Goal: Transaction & Acquisition: Purchase product/service

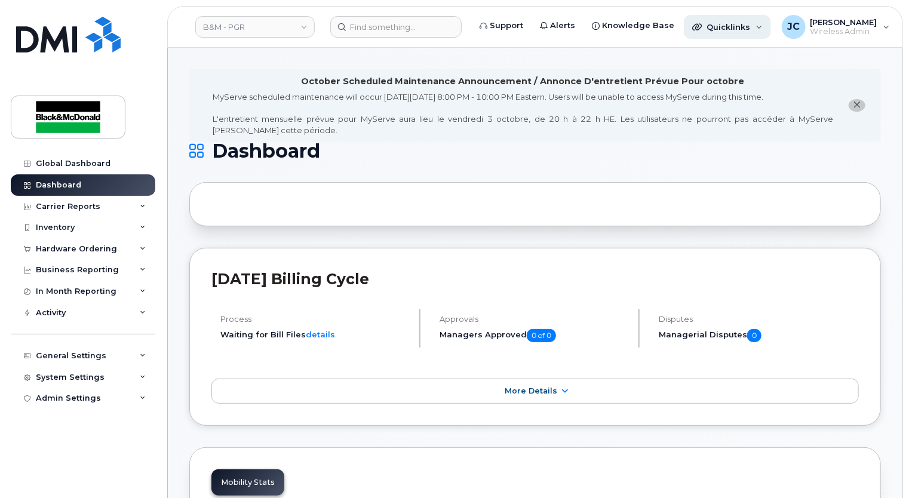
click at [712, 25] on span "Quicklinks" at bounding box center [728, 27] width 44 height 10
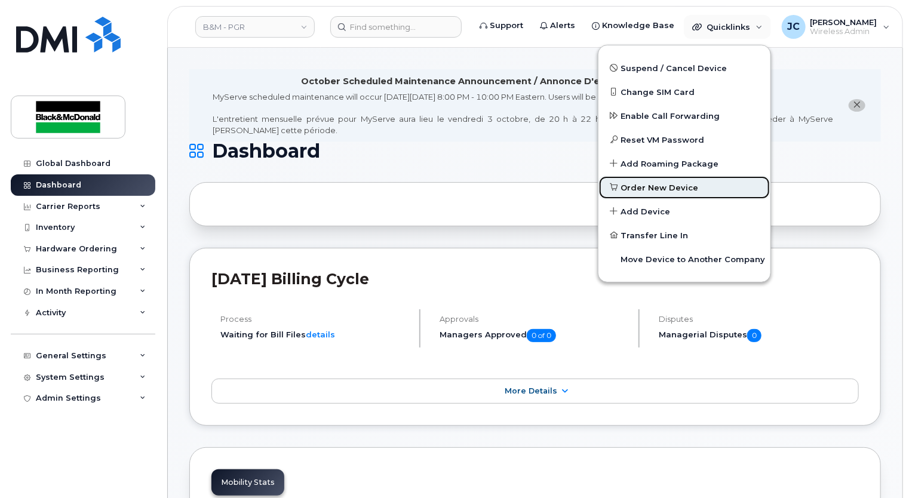
click at [640, 184] on span "Order New Device" at bounding box center [660, 188] width 78 height 12
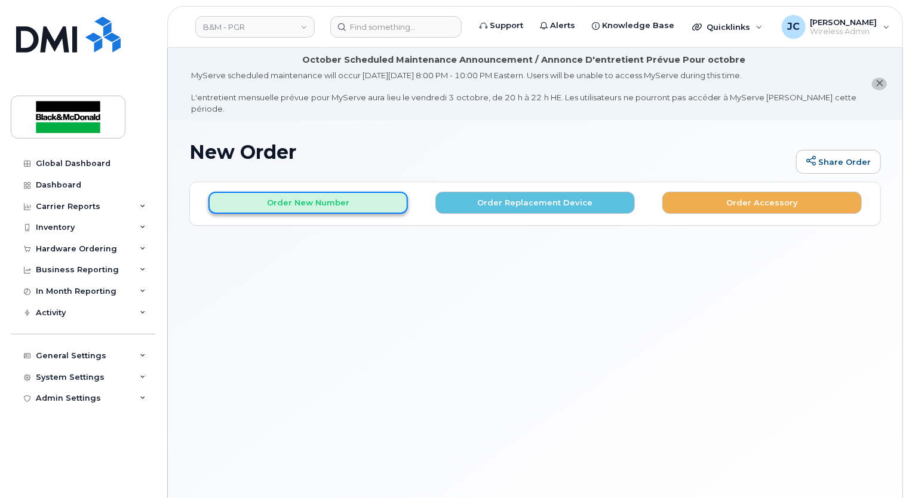
click at [366, 195] on button "Order New Number" at bounding box center [307, 203] width 199 height 22
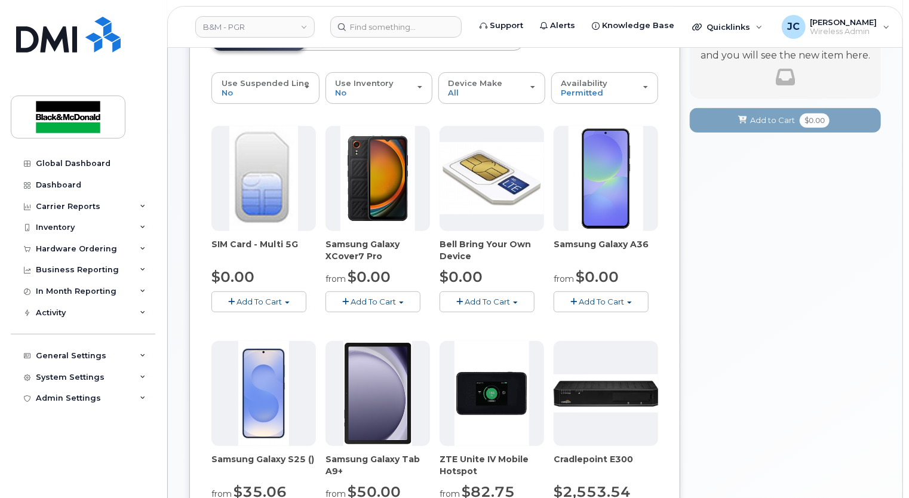
scroll to position [239, 0]
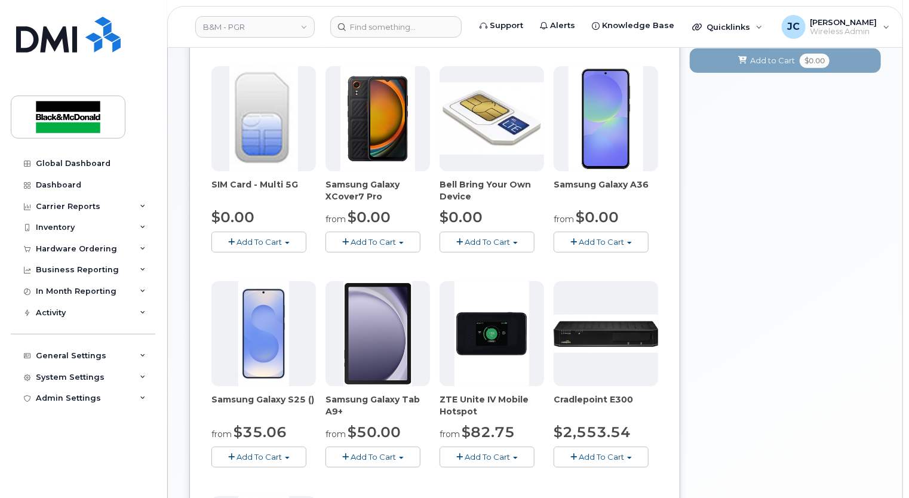
click at [630, 242] on span "button" at bounding box center [629, 243] width 5 height 2
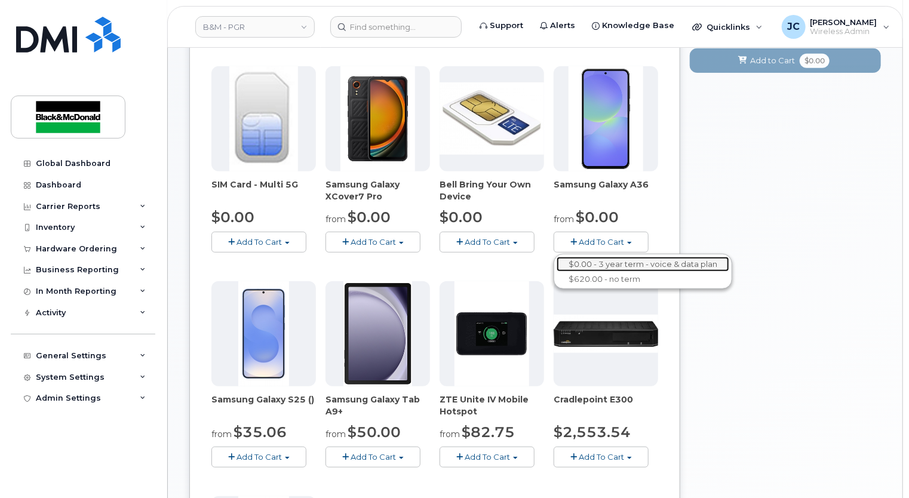
click at [622, 257] on link "$0.00 - 3 year term - voice & data plan" at bounding box center [642, 264] width 173 height 15
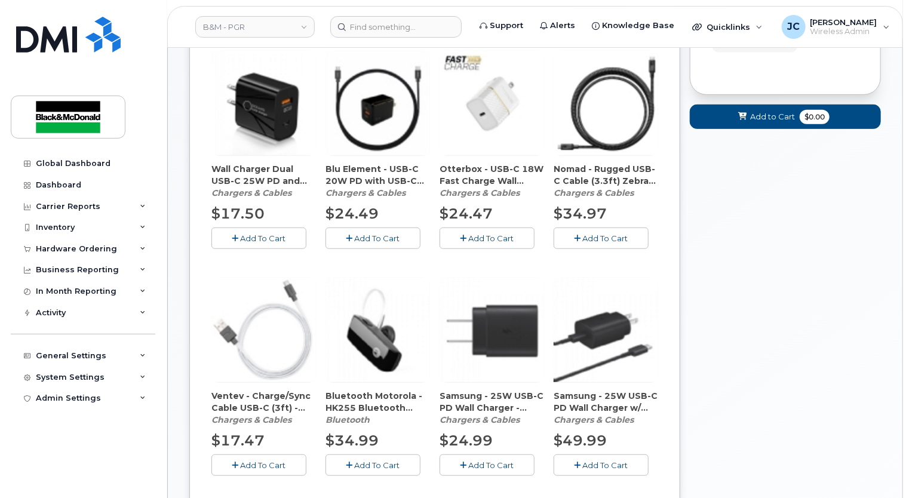
scroll to position [291, 0]
click at [479, 460] on span "Add To Cart" at bounding box center [491, 465] width 45 height 10
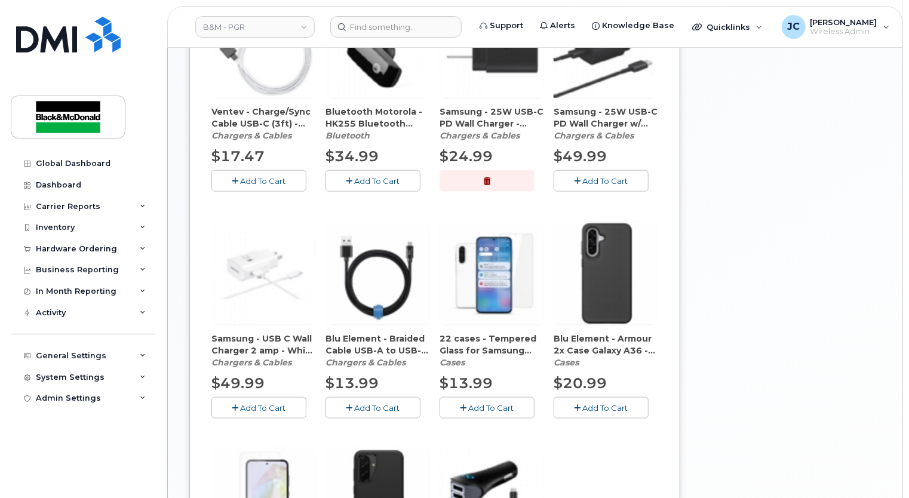
scroll to position [590, 0]
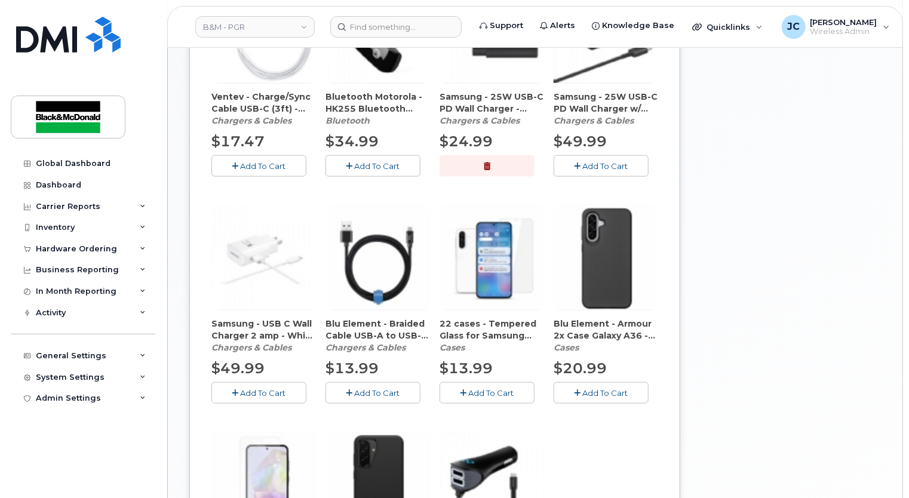
click at [496, 388] on span "Add To Cart" at bounding box center [491, 393] width 45 height 10
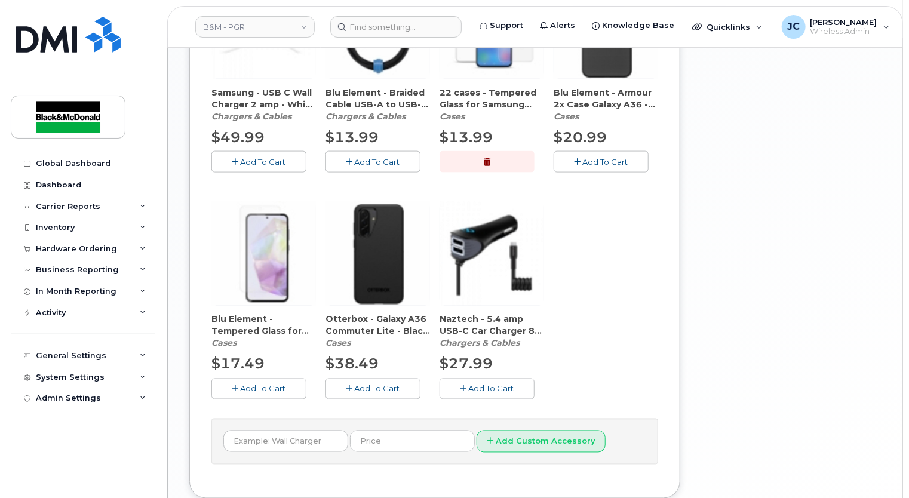
scroll to position [829, 0]
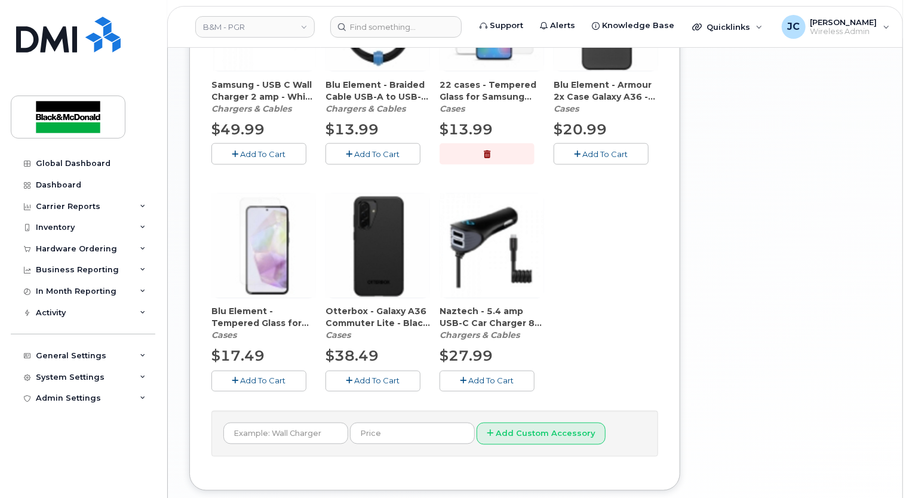
click at [370, 376] on span "Add To Cart" at bounding box center [377, 381] width 45 height 10
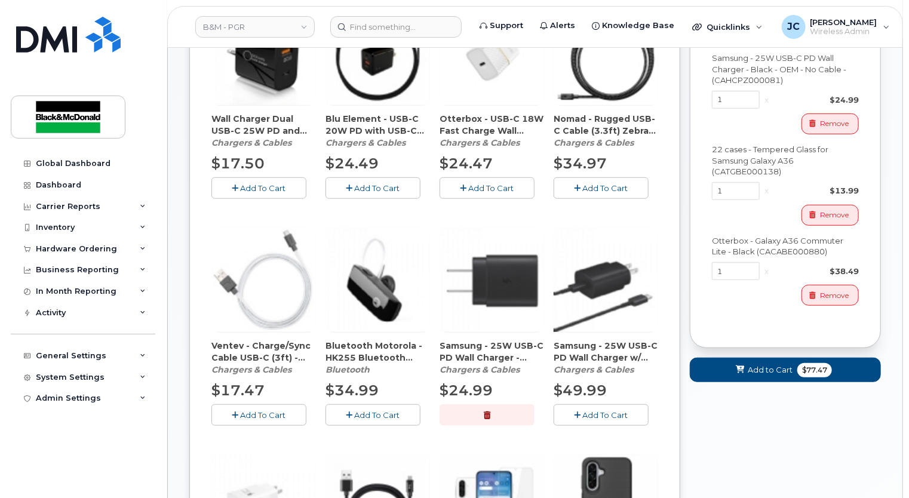
scroll to position [348, 0]
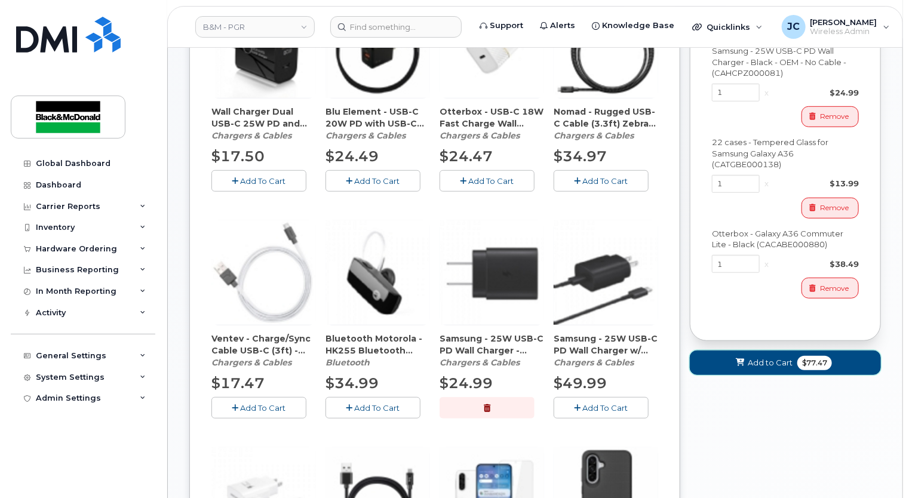
click at [758, 357] on span "Add to Cart" at bounding box center [769, 362] width 45 height 11
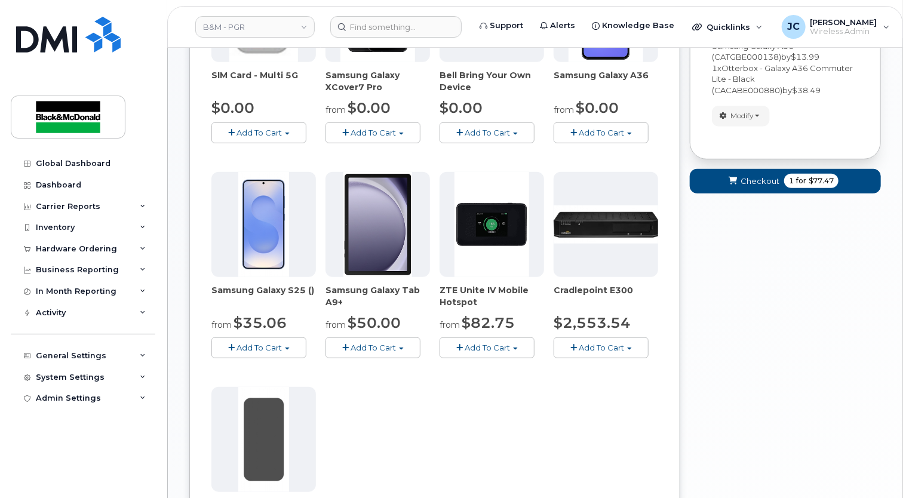
scroll to position [567, 0]
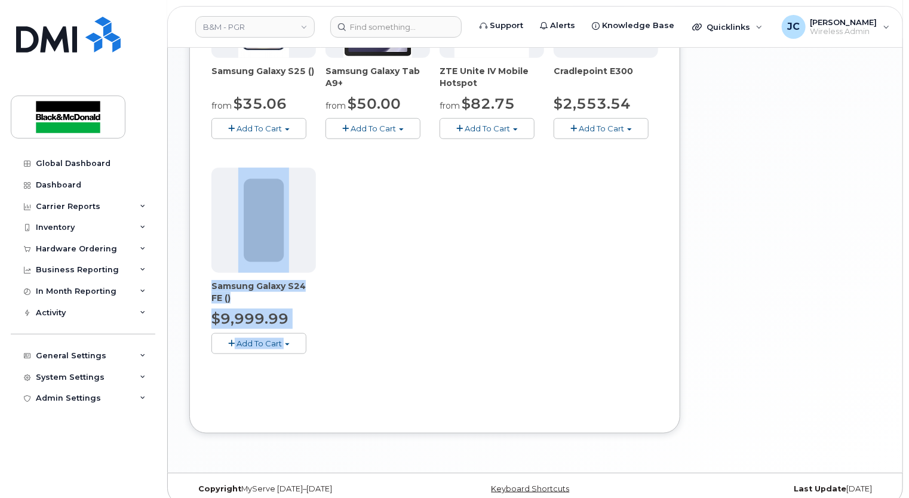
drag, startPoint x: 720, startPoint y: 316, endPoint x: 666, endPoint y: 333, distance: 56.1
click at [666, 333] on div "Order New Device Upgrade Existing Device Order Accessory Order new device and n…" at bounding box center [534, 32] width 691 height 837
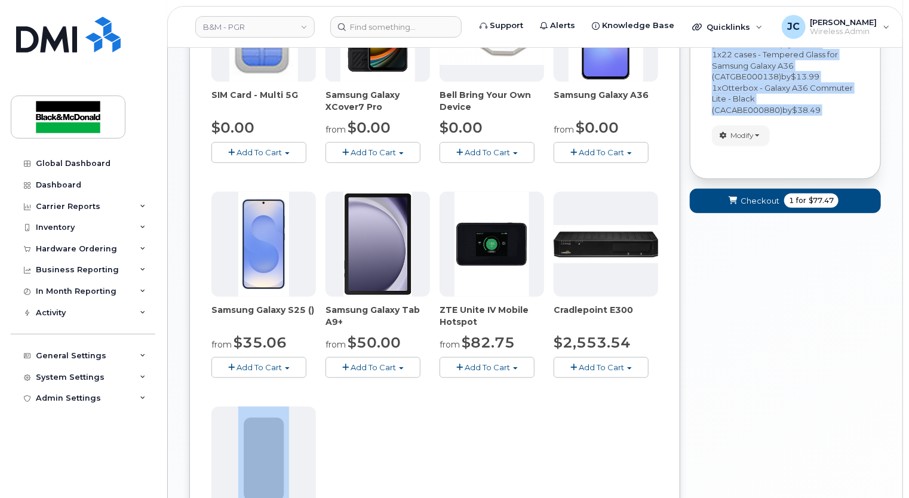
scroll to position [269, 0]
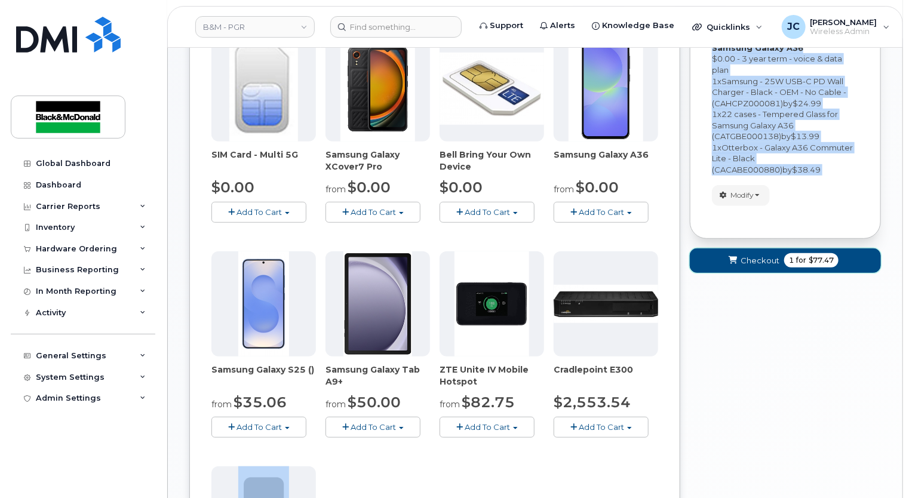
click at [749, 255] on span "Checkout" at bounding box center [759, 260] width 39 height 11
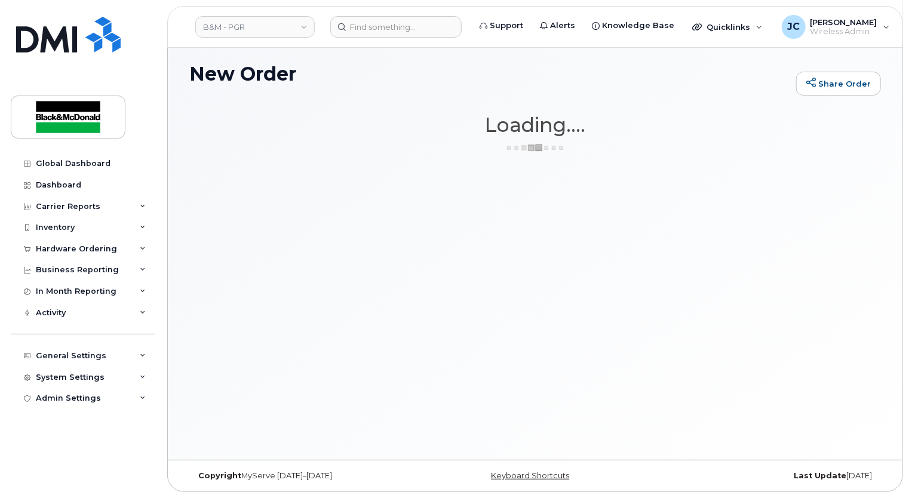
scroll to position [67, 0]
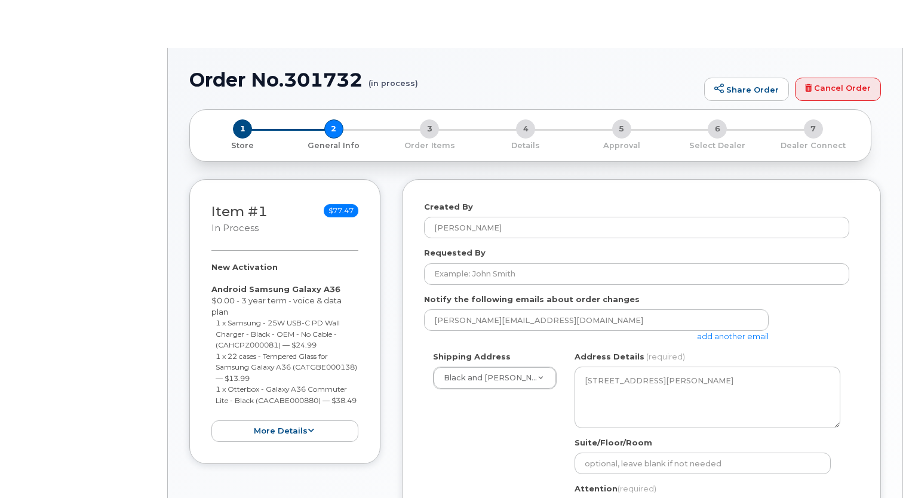
select select
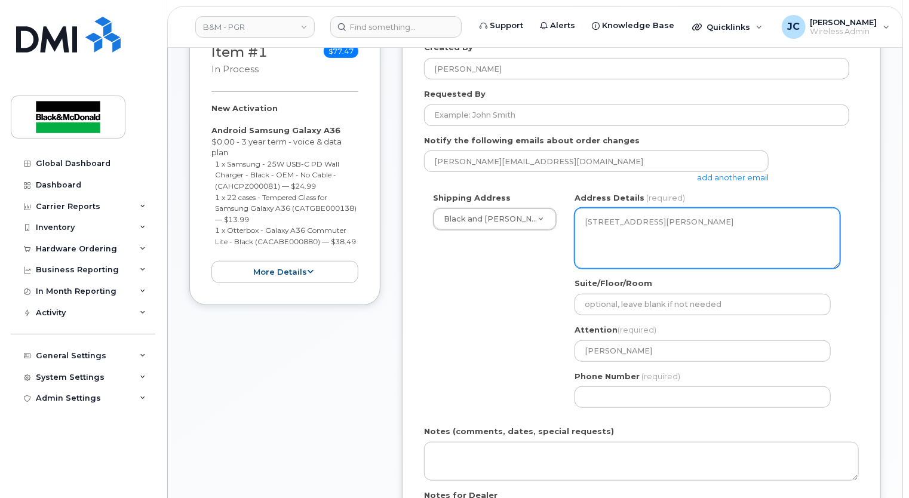
scroll to position [358, 0]
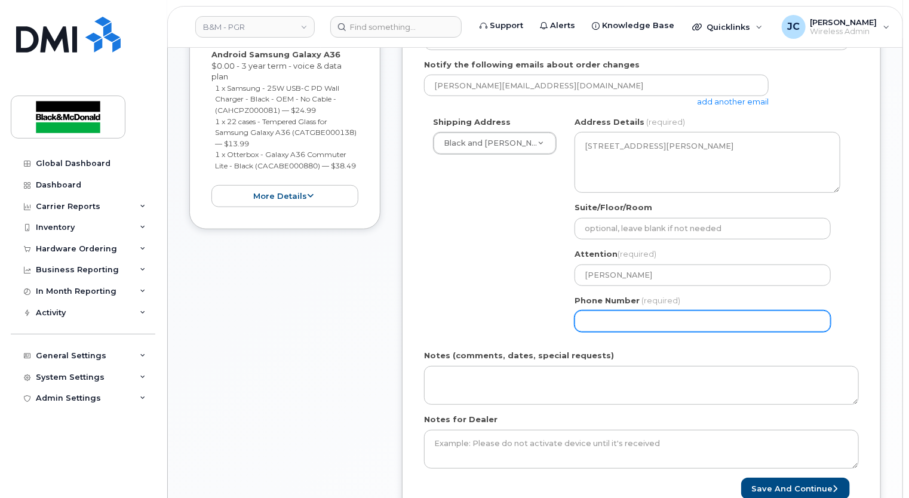
click at [599, 310] on input "Phone Number" at bounding box center [702, 320] width 256 height 21
type input "9056213137"
type input "upgrade"
select select
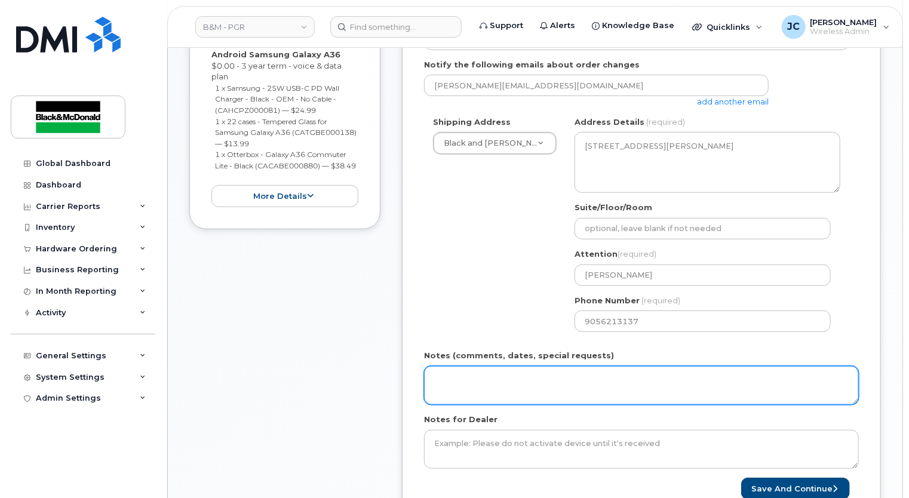
click at [435, 368] on textarea "Notes (comments, dates, special requests)" at bounding box center [641, 385] width 435 height 39
type textarea "n"
click at [438, 366] on textarea "**" at bounding box center [641, 385] width 435 height 39
type textarea "**Please Activate SIM"
drag, startPoint x: 518, startPoint y: 370, endPoint x: 413, endPoint y: 373, distance: 105.1
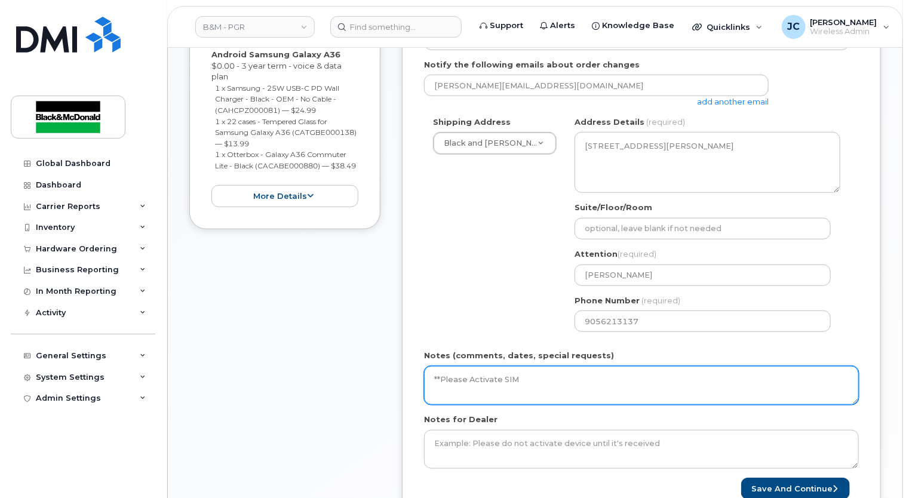
click at [413, 373] on div "Created By Jackie Cox Requested By upgrade Notify the following emails about or…" at bounding box center [641, 233] width 479 height 578
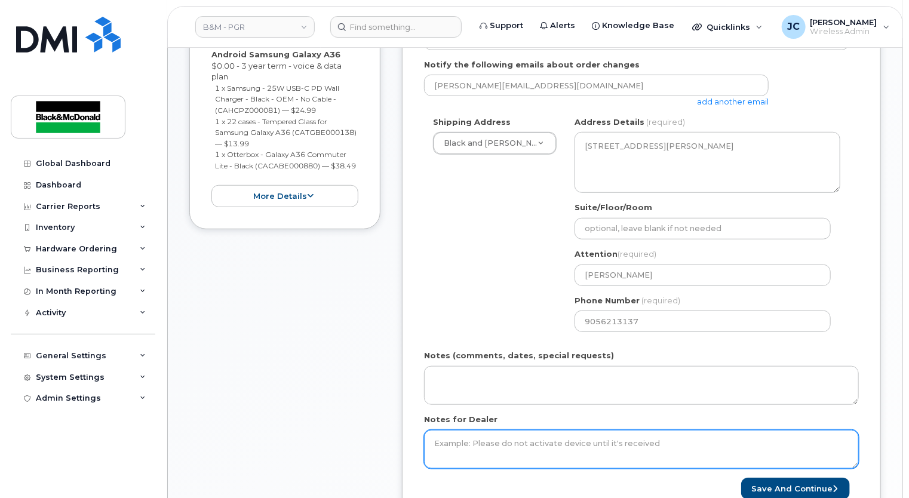
click at [439, 430] on textarea "Notes for Dealer" at bounding box center [641, 449] width 435 height 39
paste textarea "**Please Activate SIM"
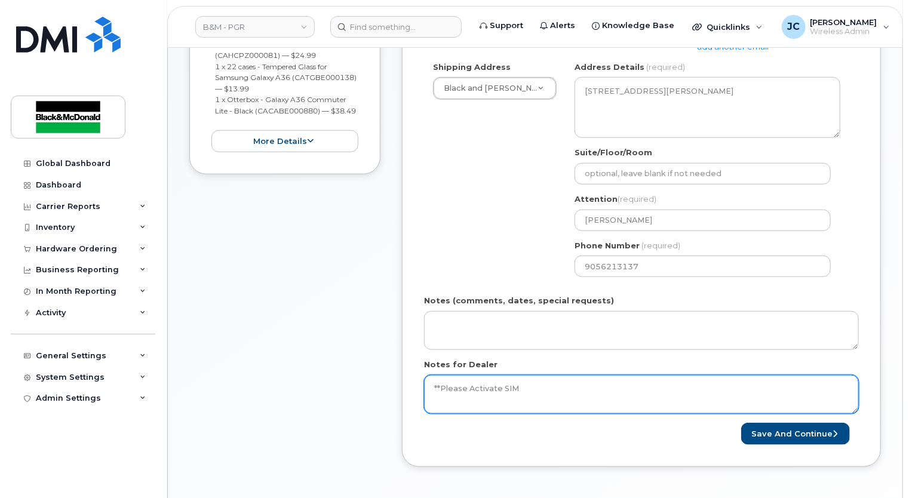
scroll to position [478, 0]
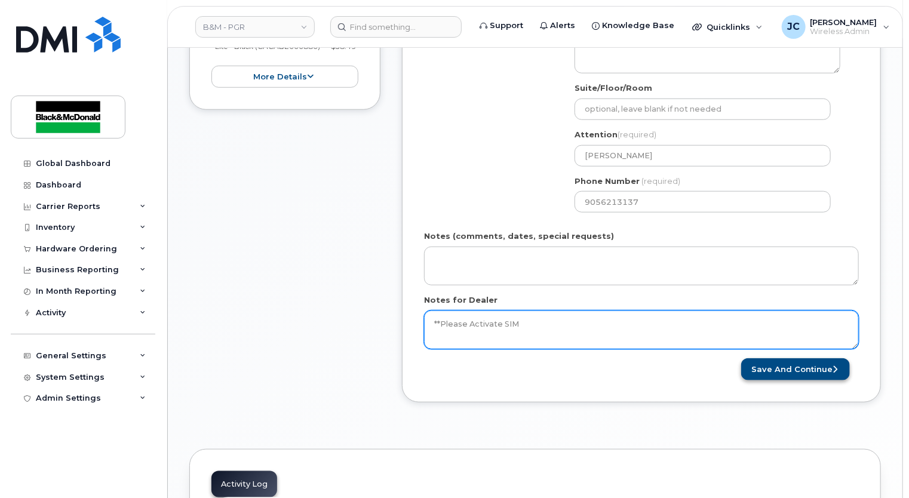
type textarea "**Please Activate SIM"
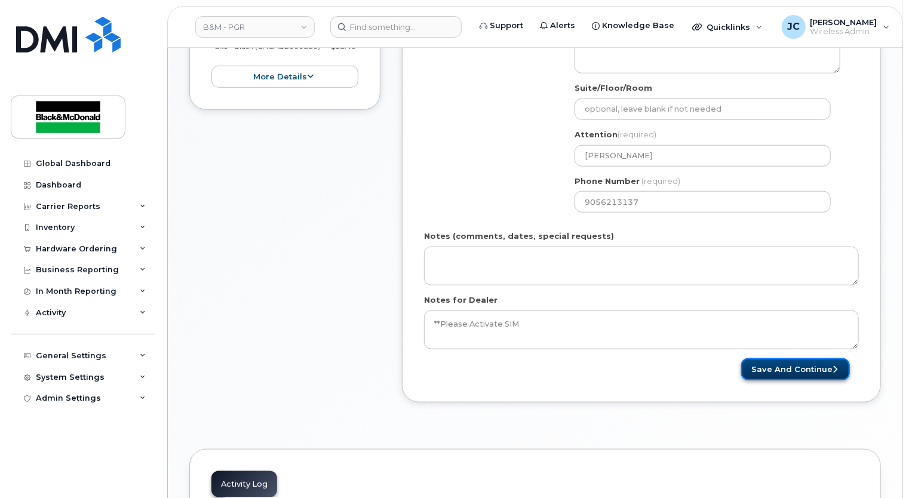
click at [788, 360] on button "Save and Continue" at bounding box center [795, 369] width 109 height 22
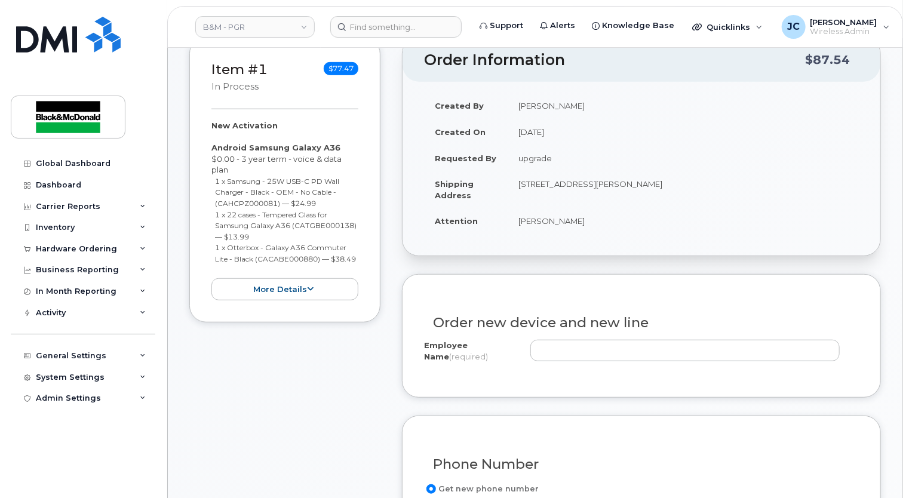
scroll to position [298, 0]
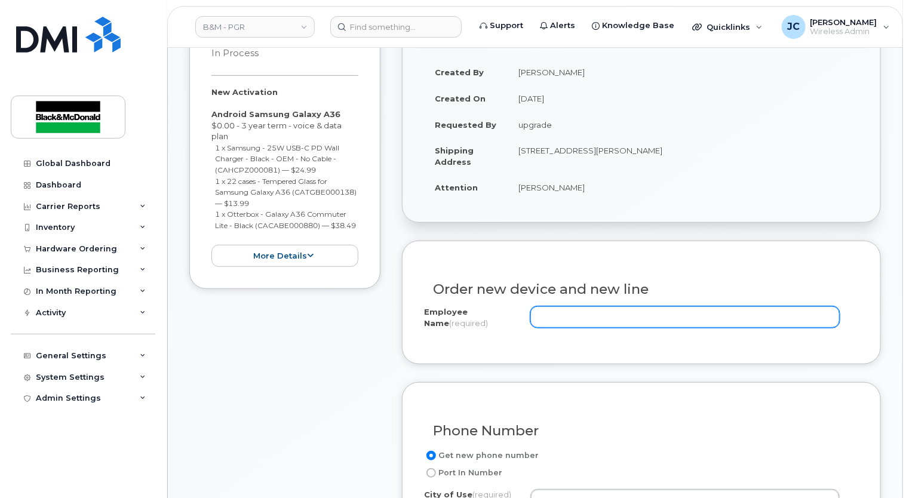
click at [553, 306] on input "Employee Name (required)" at bounding box center [684, 316] width 309 height 21
paste input "**Please Activate SIM"
type input "**Please Activate SIM"
drag, startPoint x: 661, startPoint y: 305, endPoint x: 475, endPoint y: 307, distance: 186.3
click at [475, 307] on div "Employee Name (required) **Please Activate SIM" at bounding box center [641, 319] width 435 height 27
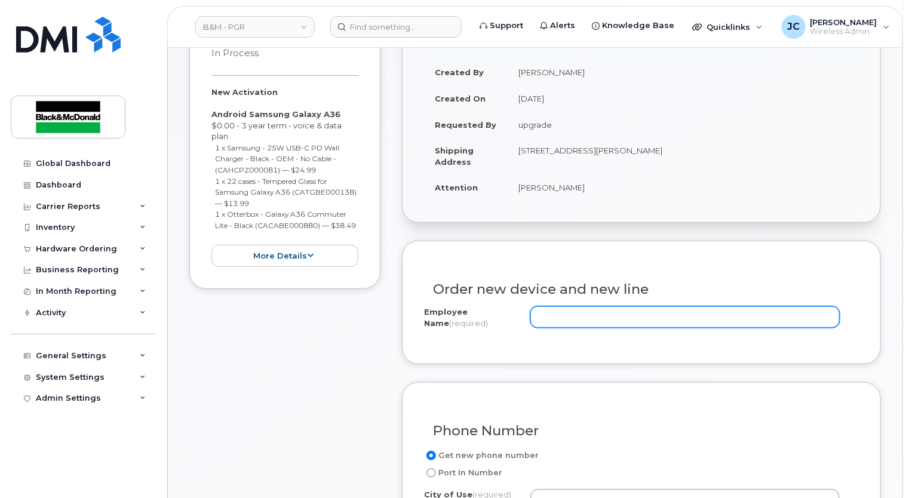
click at [546, 306] on input "Employee Name (required)" at bounding box center [684, 316] width 309 height 21
paste input "Abhinayaa Uthayakumar"
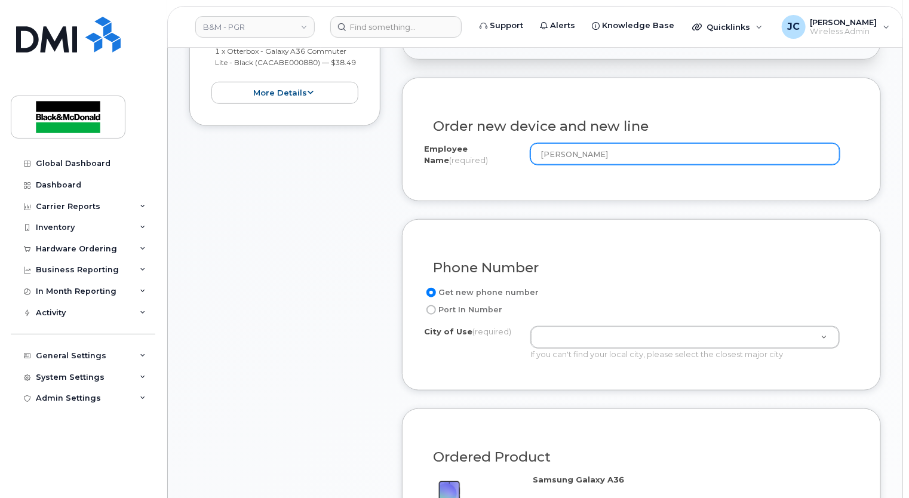
scroll to position [478, 0]
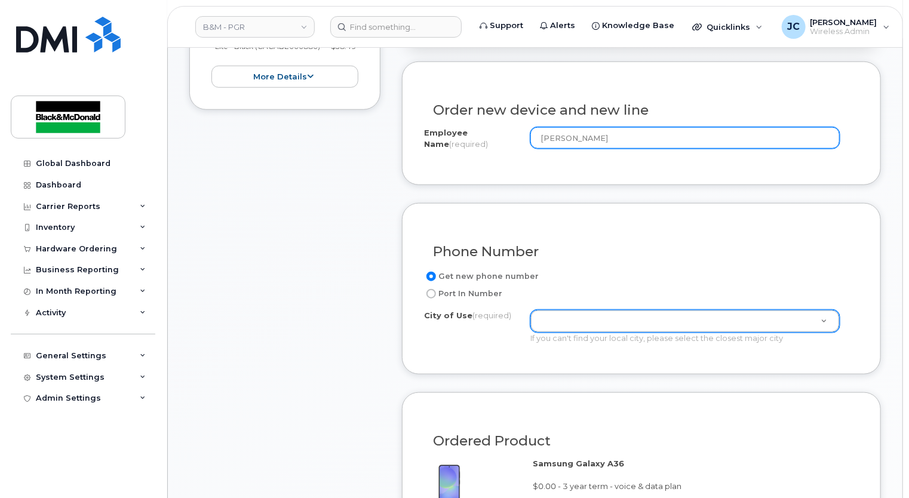
type input "Abhinayaa Uthayakumar"
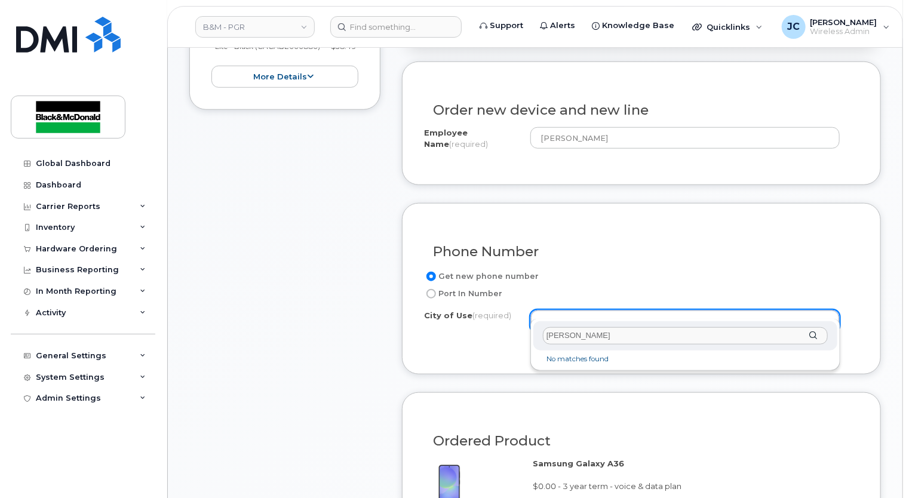
scroll to position [597, 0]
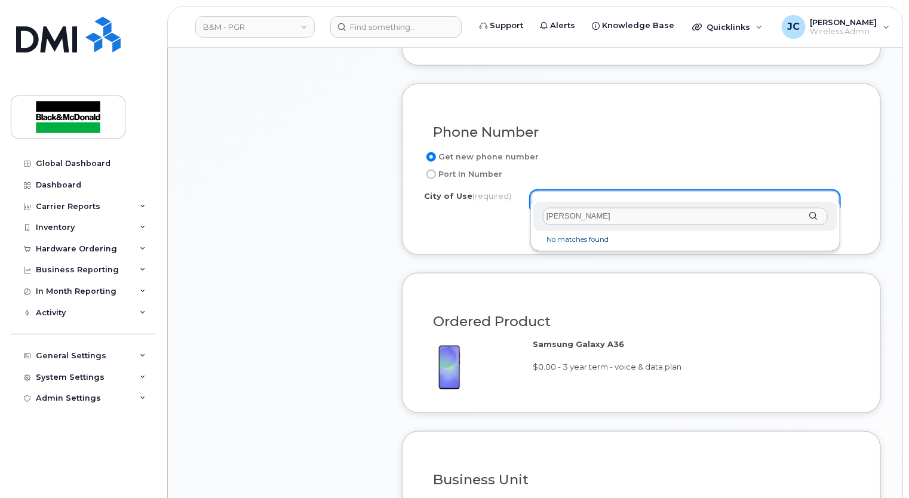
click at [803, 211] on input "Pickering" at bounding box center [685, 216] width 285 height 17
click at [810, 214] on div "Pickering" at bounding box center [685, 216] width 304 height 29
click at [603, 229] on div "Pickering" at bounding box center [685, 216] width 304 height 29
click at [588, 217] on input "Pickering" at bounding box center [685, 216] width 285 height 17
click at [571, 217] on input "text" at bounding box center [685, 216] width 285 height 17
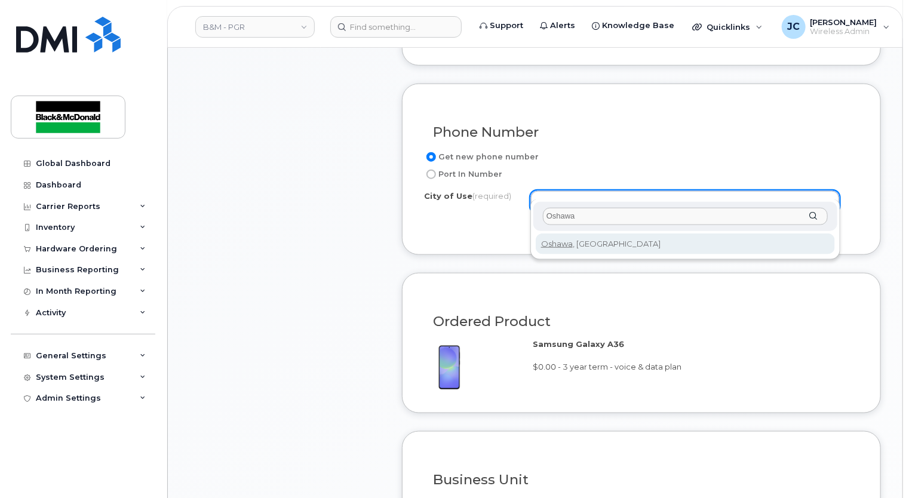
type input "Oshawa"
type input "4576"
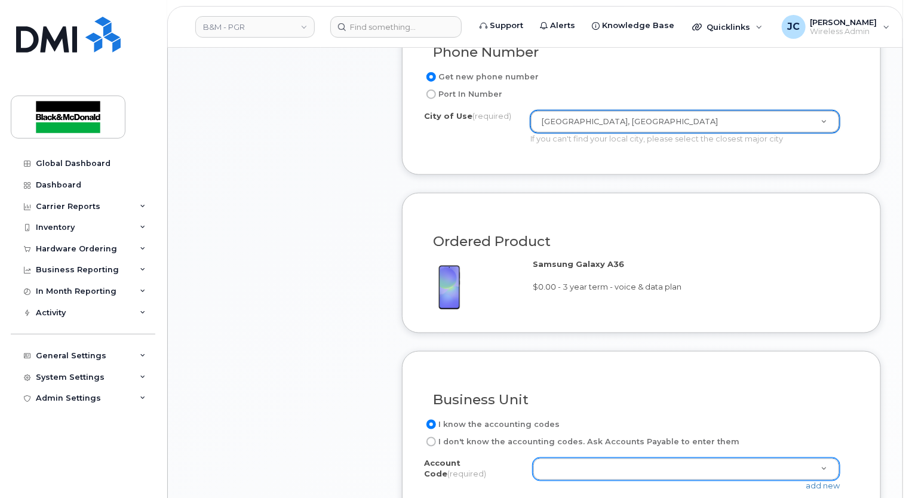
scroll to position [776, 0]
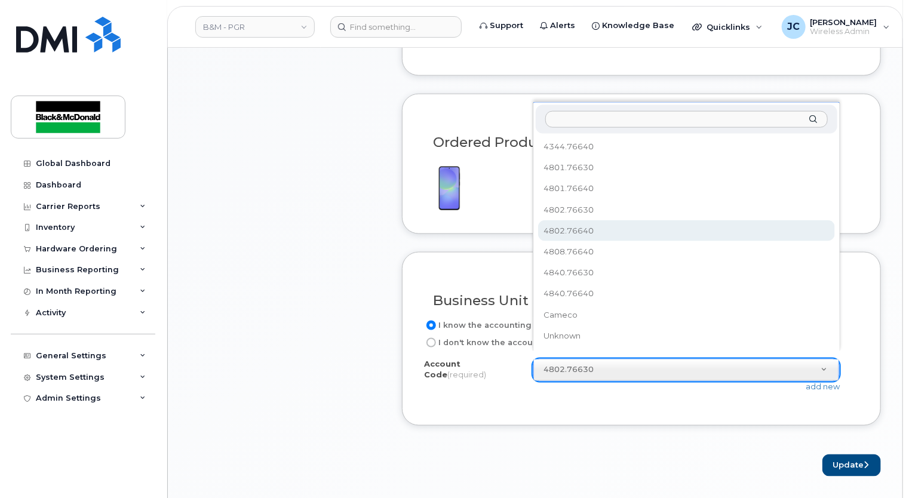
select select "4802.76640"
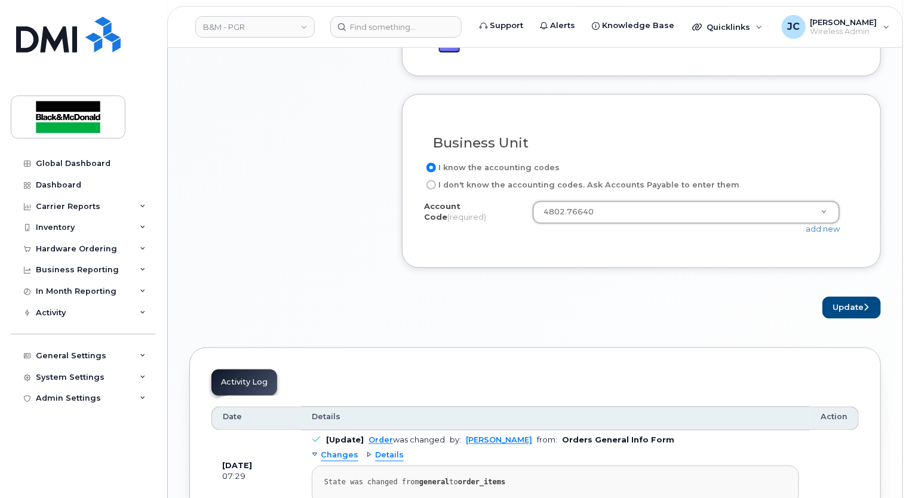
scroll to position [955, 0]
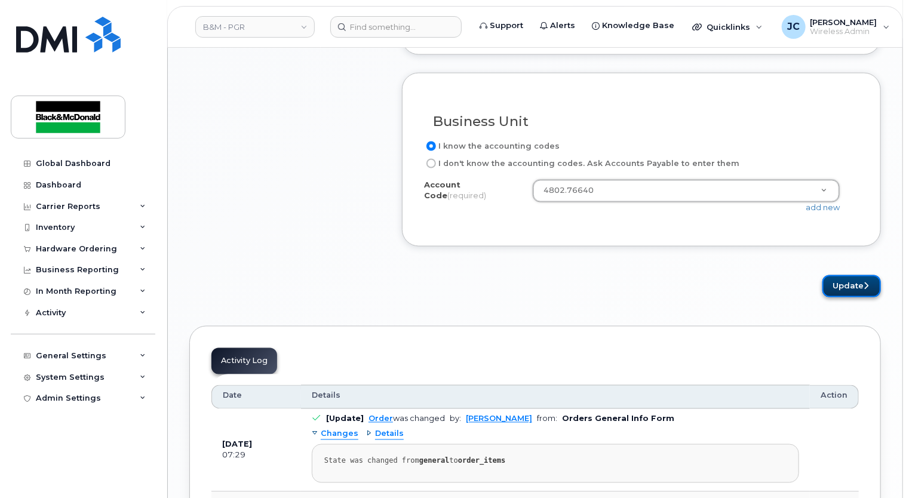
click at [842, 275] on button "Update" at bounding box center [851, 286] width 59 height 22
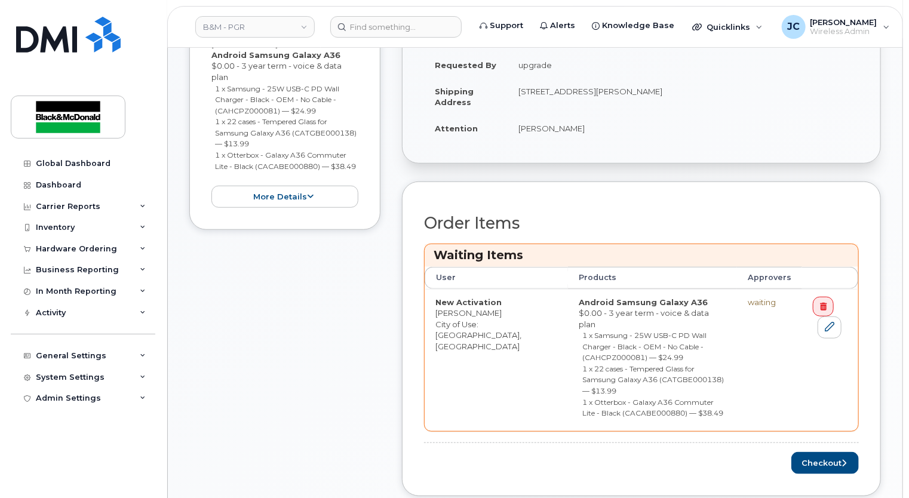
scroll to position [478, 0]
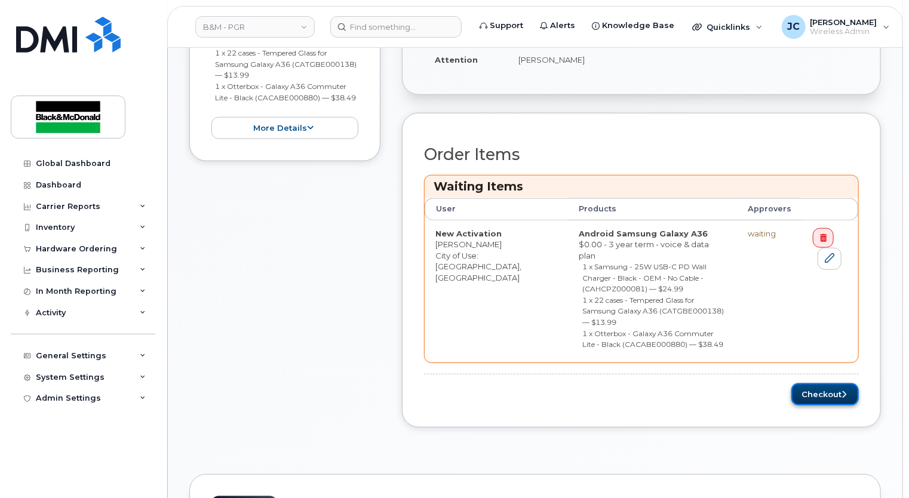
click at [817, 383] on button "Checkout" at bounding box center [824, 394] width 67 height 22
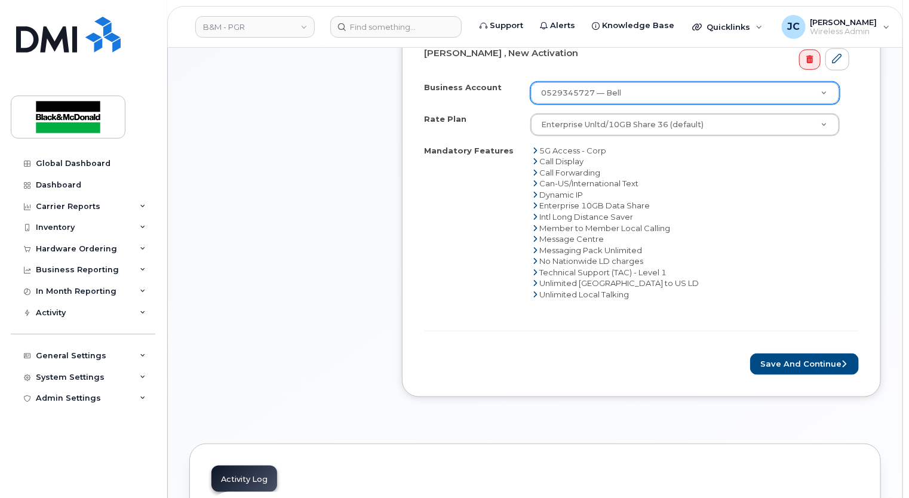
scroll to position [537, 0]
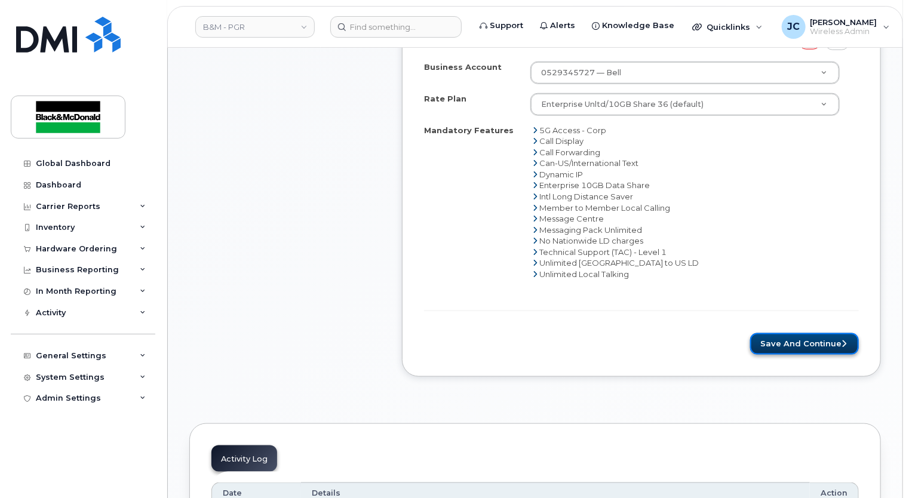
click at [778, 333] on button "Save and Continue" at bounding box center [804, 344] width 109 height 22
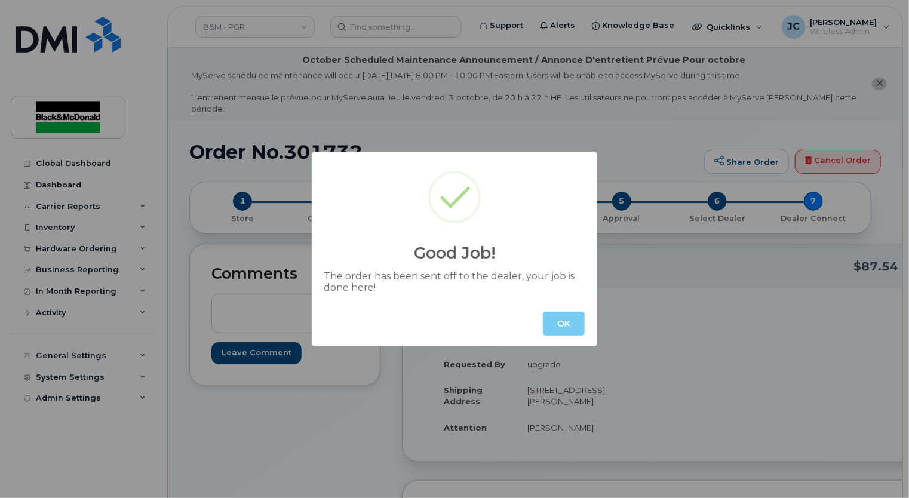
click at [572, 321] on button "OK" at bounding box center [564, 324] width 42 height 24
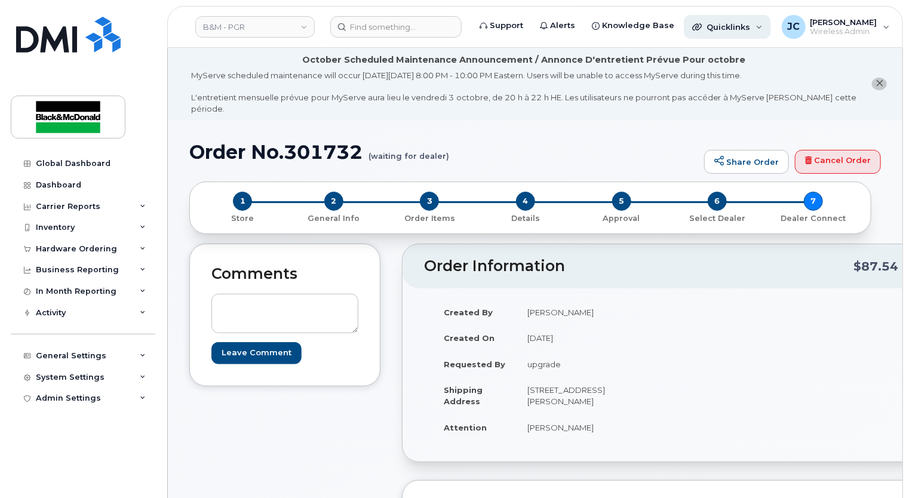
click at [706, 25] on span "Quicklinks" at bounding box center [728, 27] width 44 height 10
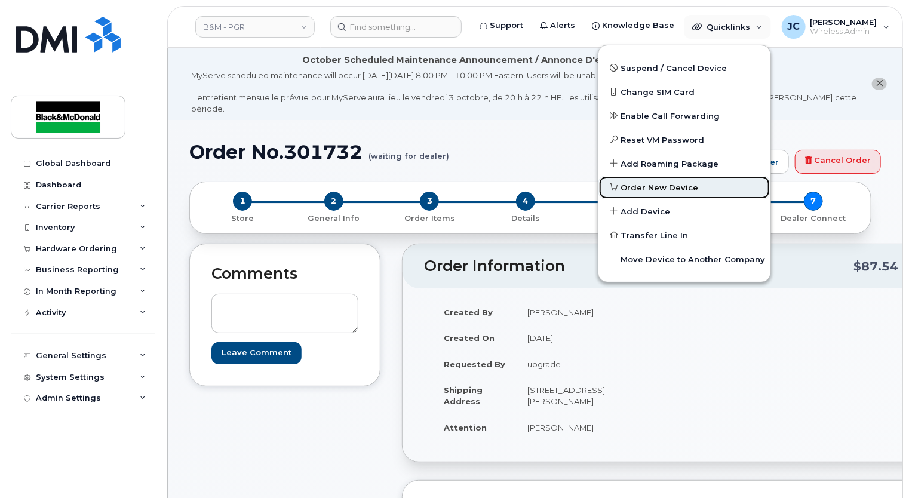
click at [642, 187] on span "Order New Device" at bounding box center [660, 188] width 78 height 12
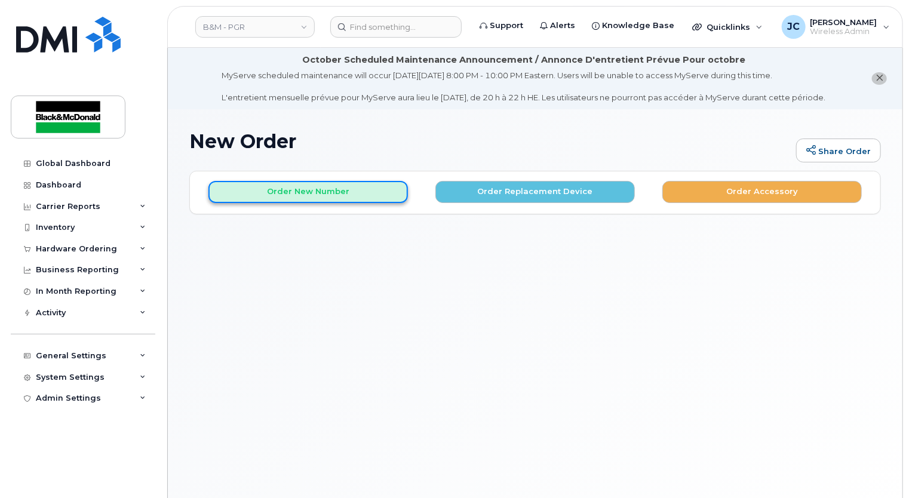
click at [343, 192] on button "Order New Number" at bounding box center [307, 192] width 199 height 22
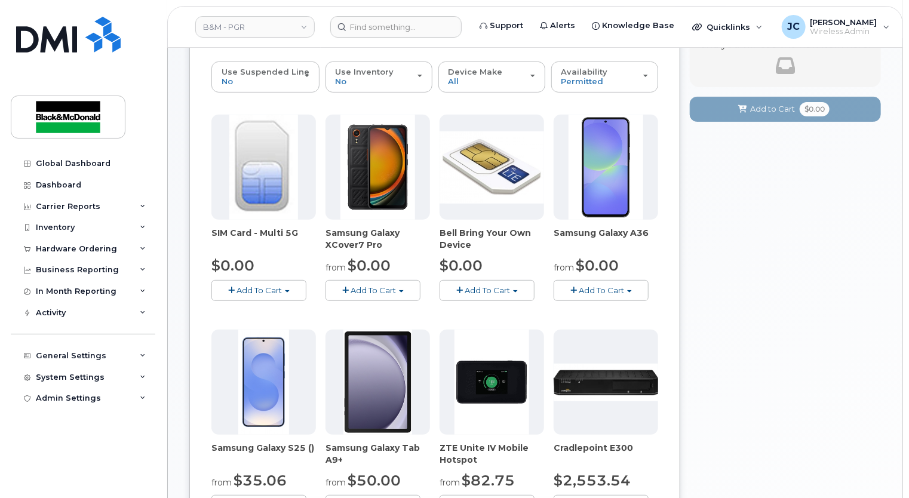
scroll to position [239, 0]
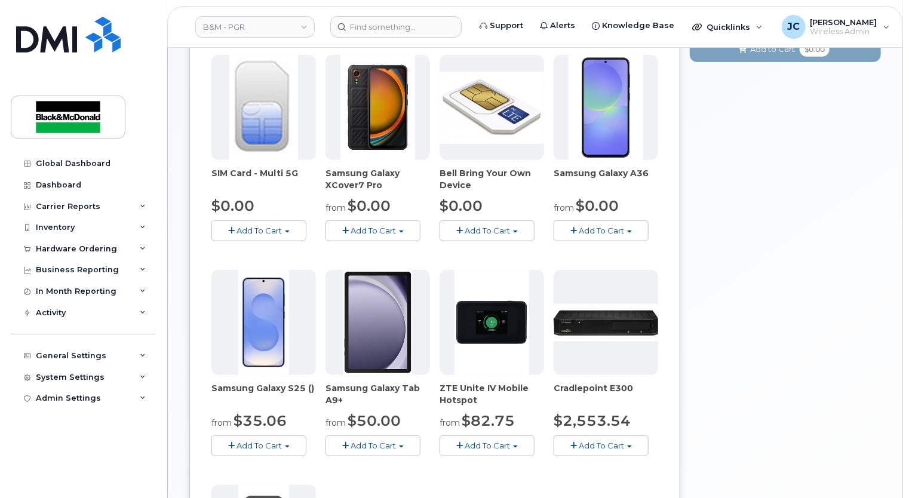
click at [622, 232] on span "Add To Cart" at bounding box center [600, 231] width 45 height 10
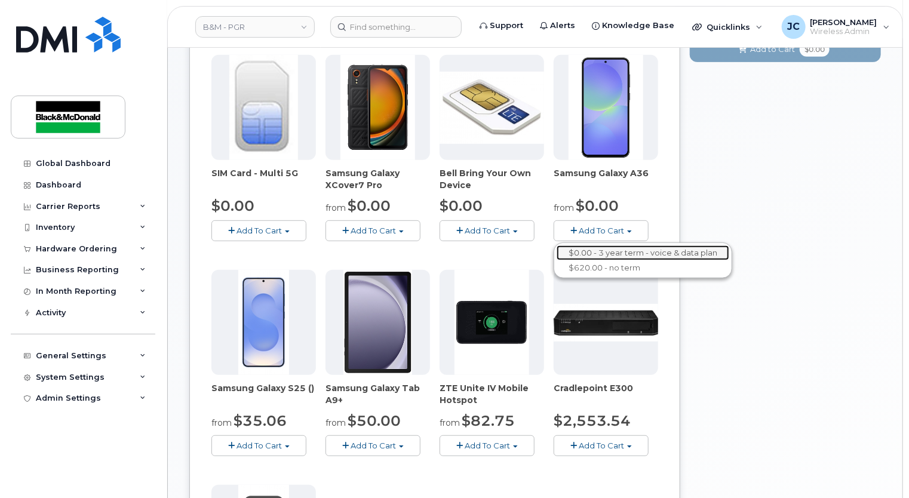
click at [611, 251] on link "$0.00 - 3 year term - voice & data plan" at bounding box center [642, 252] width 173 height 15
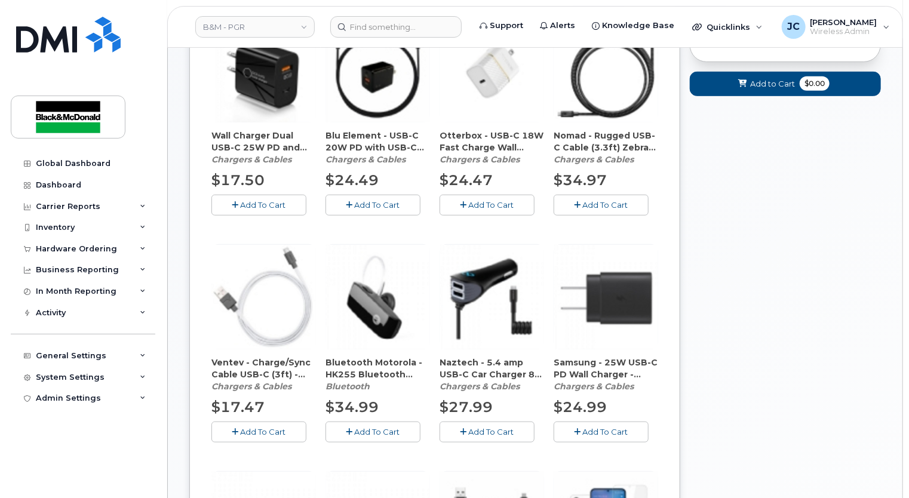
scroll to position [351, 0]
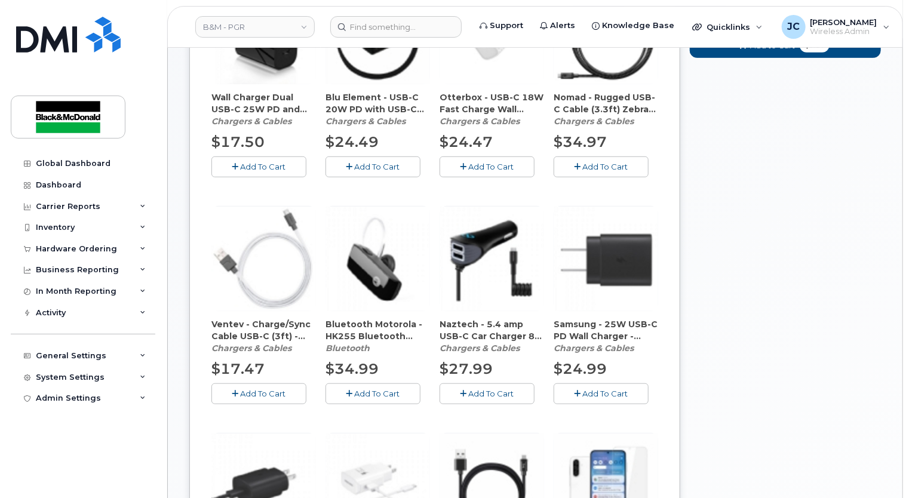
click at [589, 390] on span "Add To Cart" at bounding box center [605, 394] width 45 height 10
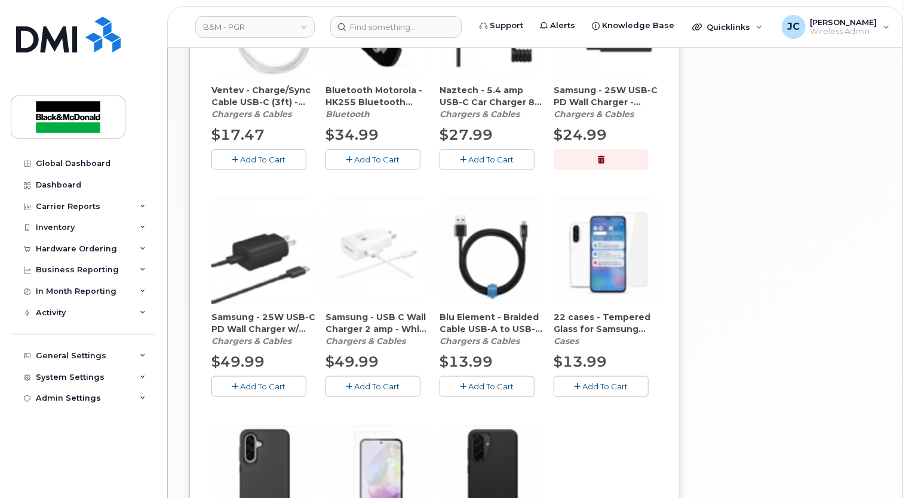
scroll to position [649, 0]
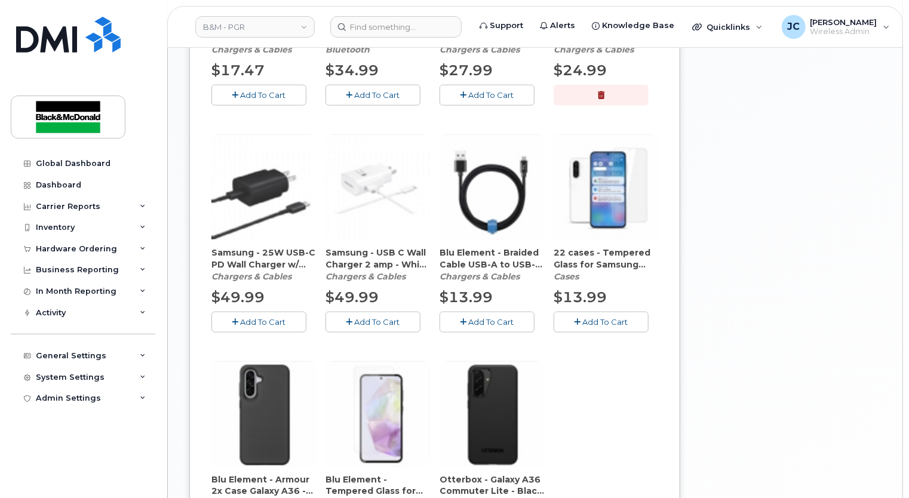
click at [609, 319] on span "Add To Cart" at bounding box center [605, 322] width 45 height 10
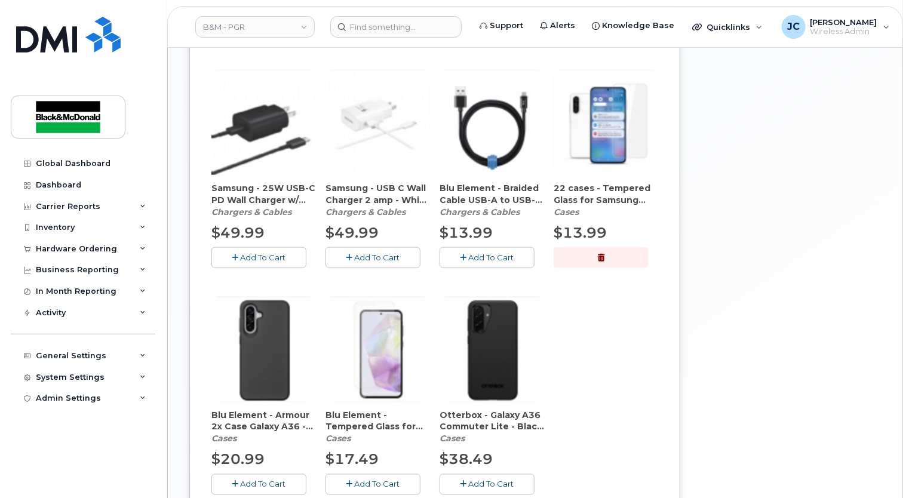
scroll to position [829, 0]
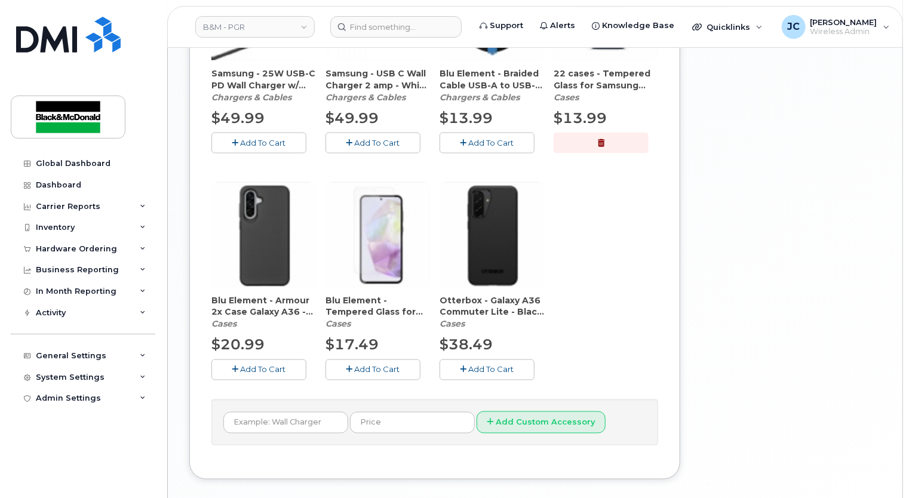
click at [492, 368] on span "Add To Cart" at bounding box center [491, 370] width 45 height 10
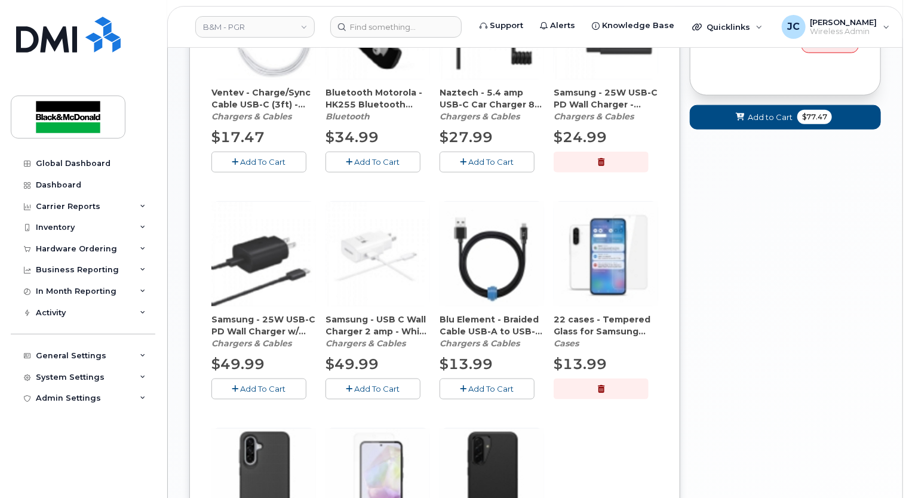
scroll to position [467, 0]
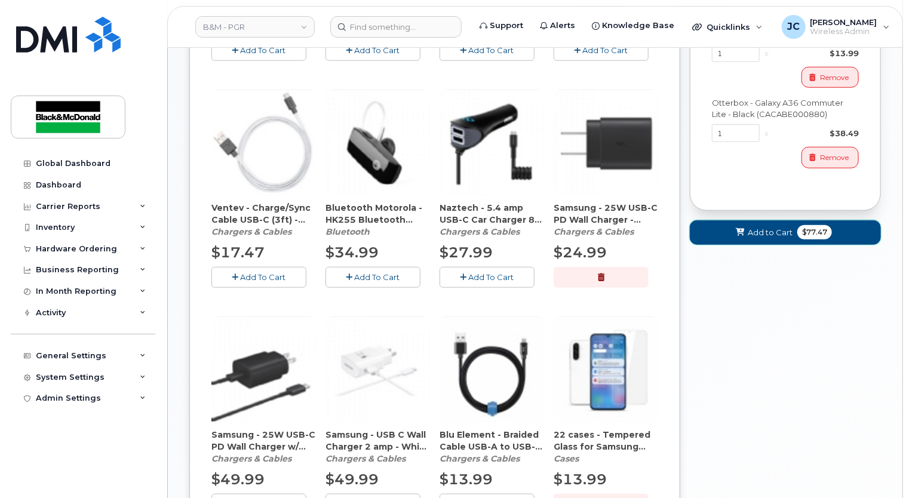
click at [771, 233] on span "Add to Cart" at bounding box center [769, 232] width 45 height 11
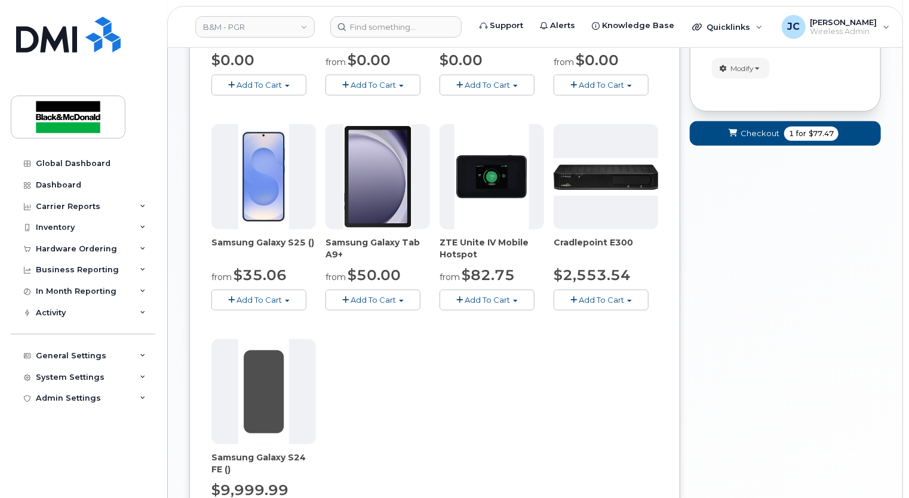
scroll to position [269, 0]
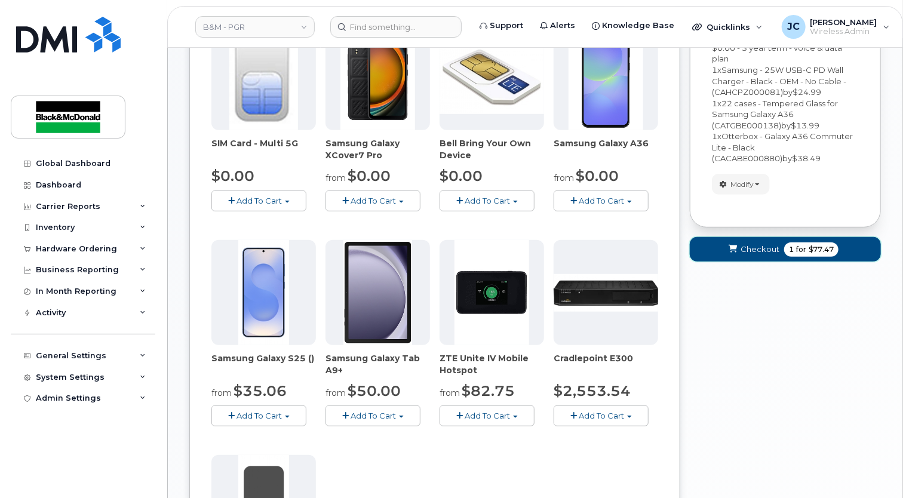
click at [757, 247] on span "Checkout" at bounding box center [759, 249] width 39 height 11
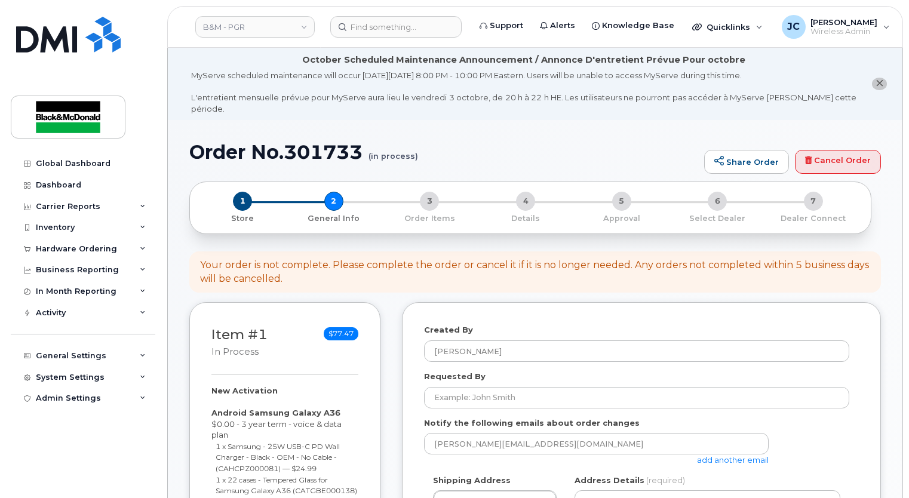
select select
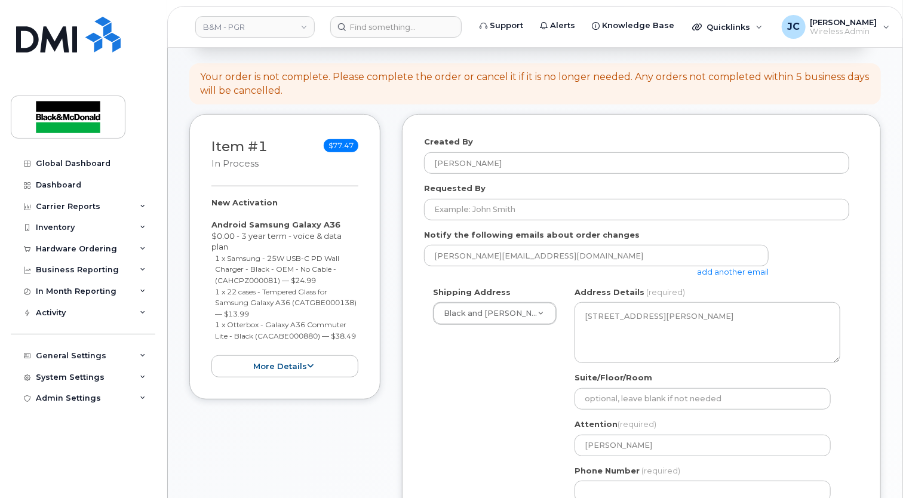
scroll to position [179, 0]
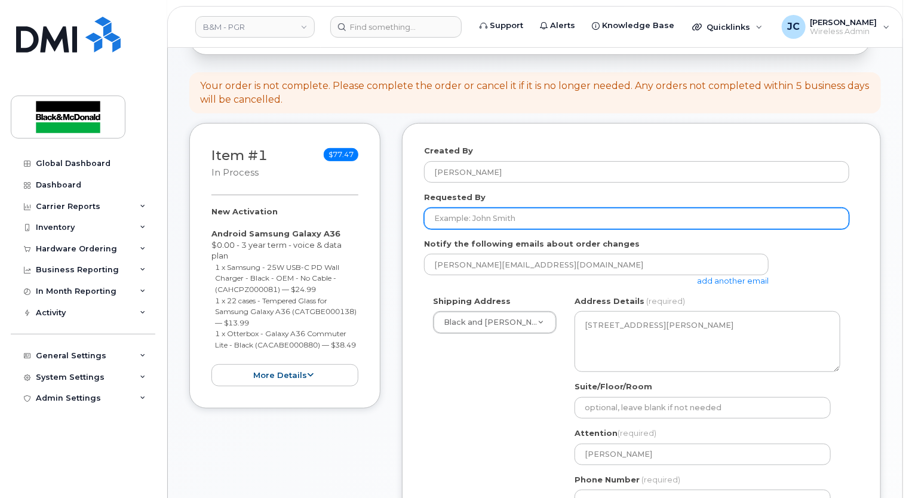
click at [501, 208] on input "Requested By" at bounding box center [636, 218] width 425 height 21
click at [476, 208] on input "Requested By" at bounding box center [636, 218] width 425 height 21
click at [652, 208] on input "Requested By" at bounding box center [636, 218] width 425 height 21
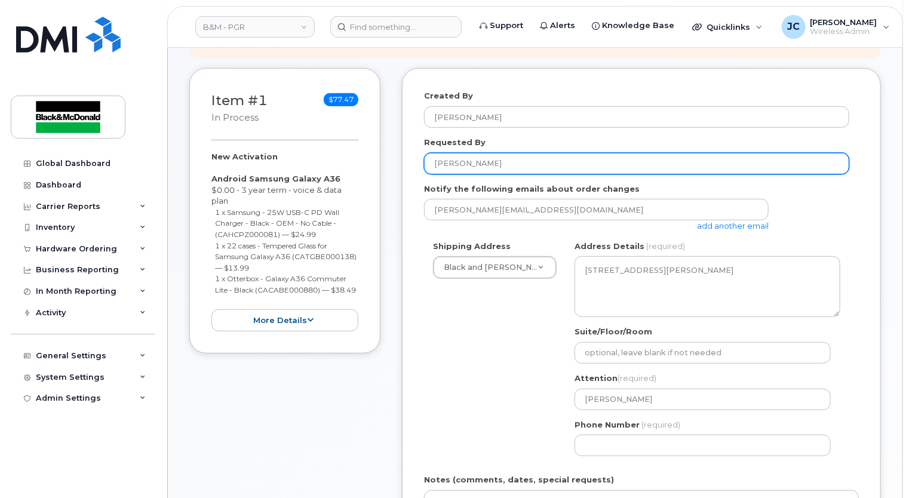
scroll to position [298, 0]
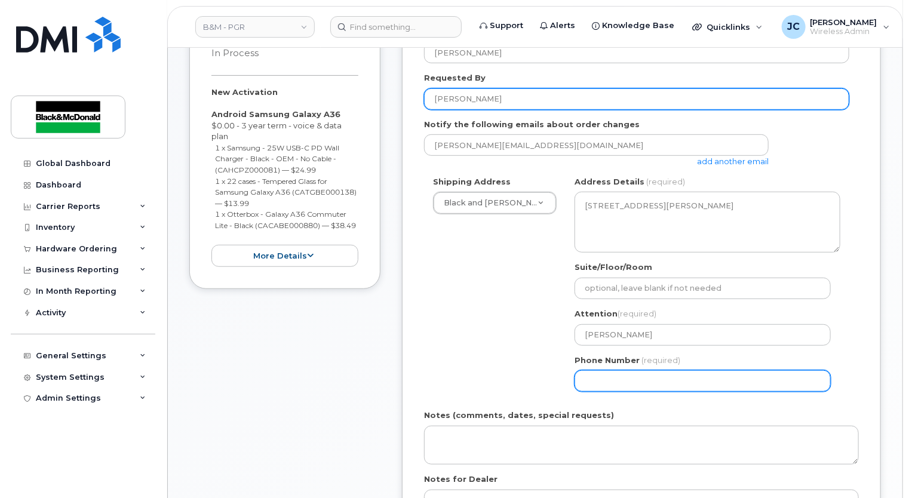
type input "[PERSON_NAME]"
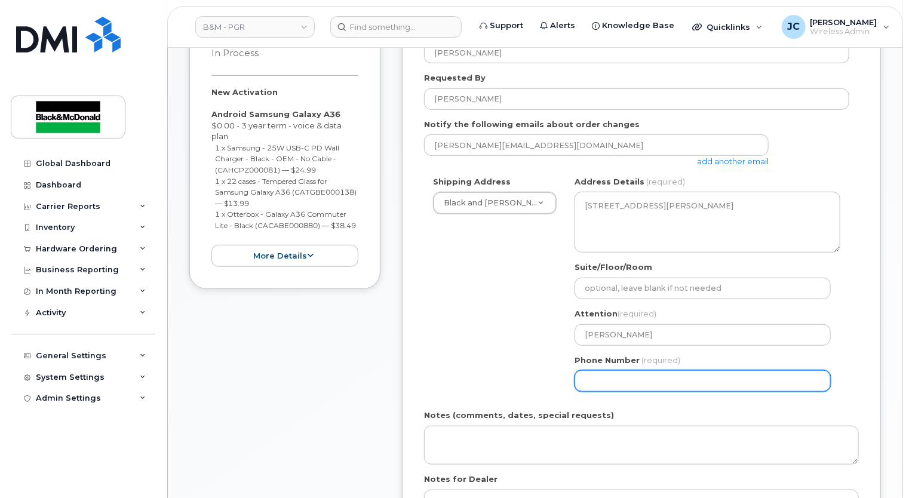
click at [630, 370] on input "Phone Number" at bounding box center [702, 380] width 256 height 21
type input "9056213137"
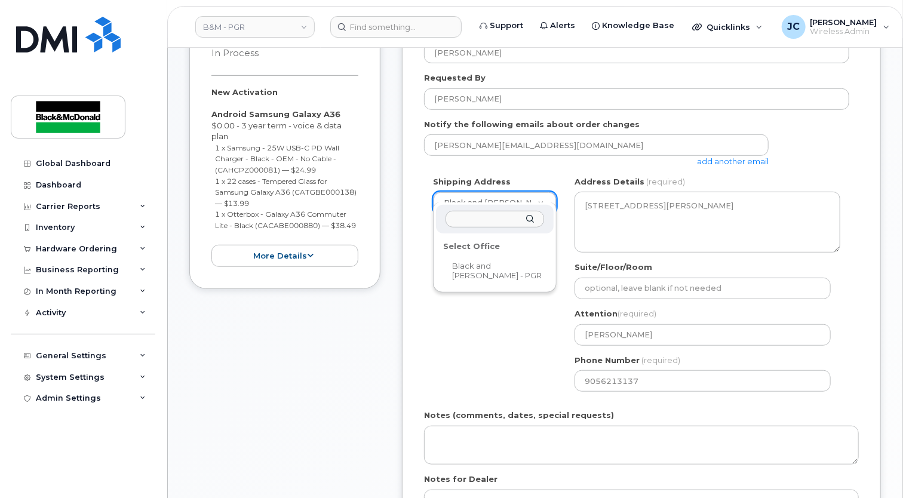
click at [522, 224] on input "text" at bounding box center [494, 219] width 99 height 17
select select
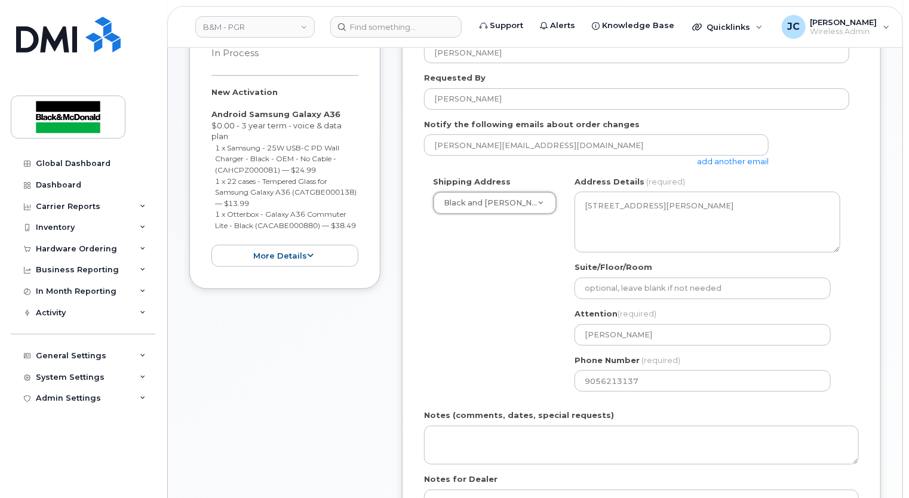
scroll to position [358, 0]
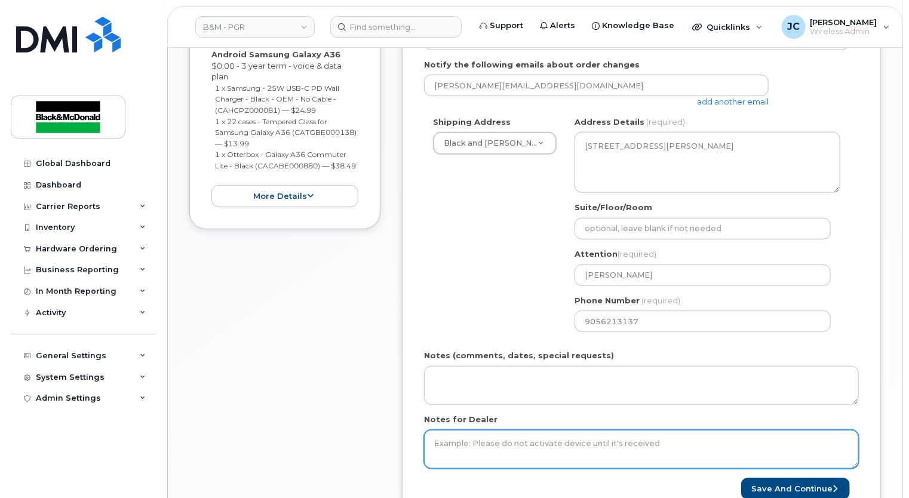
click at [464, 430] on textarea "Notes for Dealer" at bounding box center [641, 449] width 435 height 39
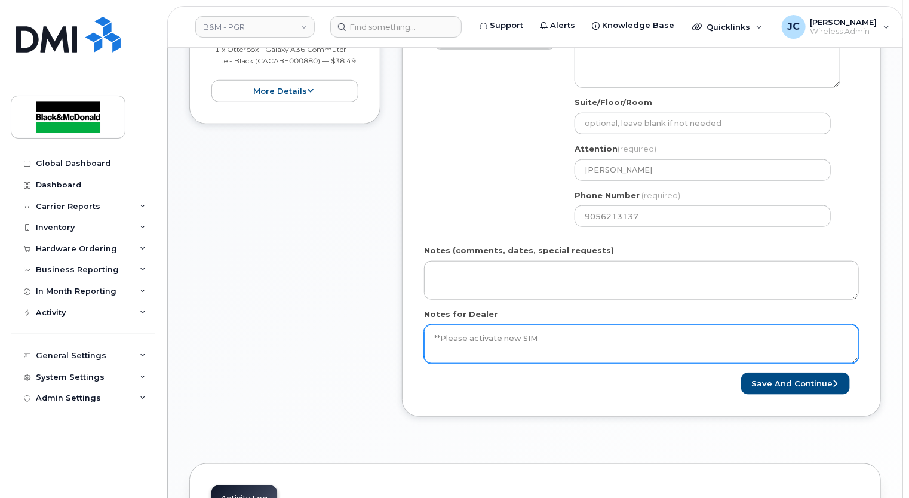
scroll to position [478, 0]
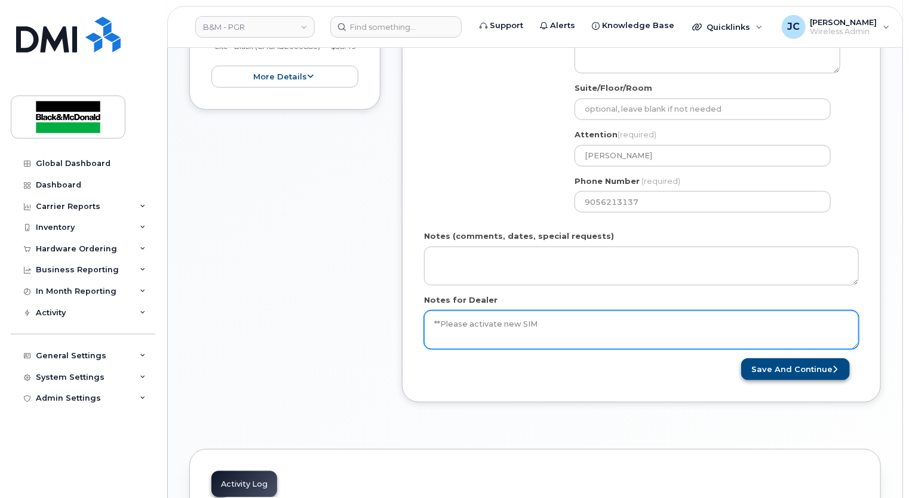
type textarea "**Please activate new SIM"
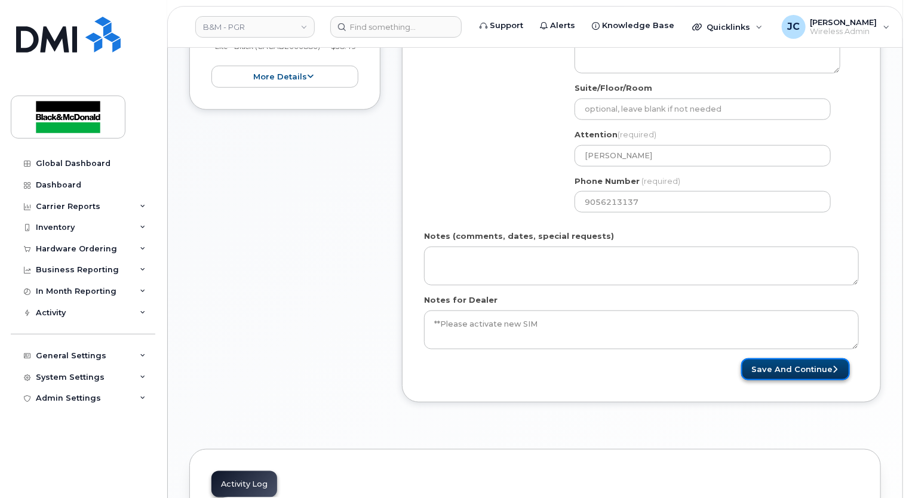
click at [793, 358] on button "Save and Continue" at bounding box center [795, 369] width 109 height 22
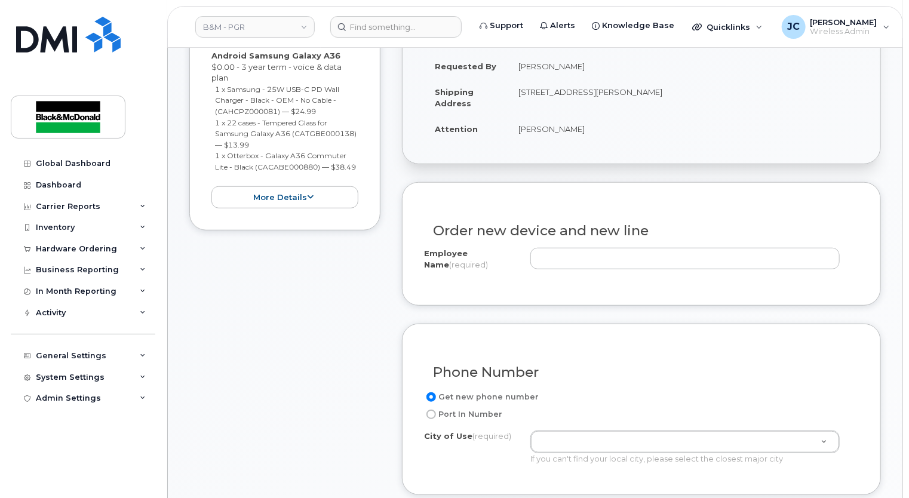
scroll to position [358, 0]
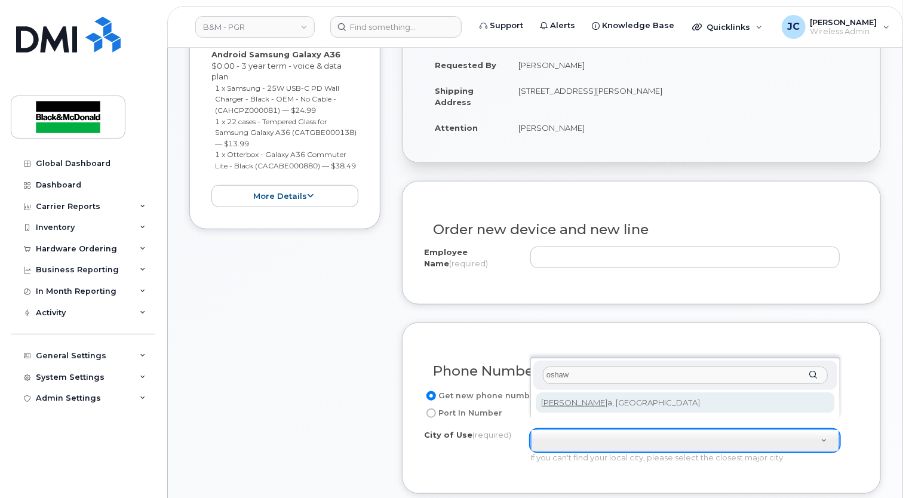
type input "oshaw"
type input "4576"
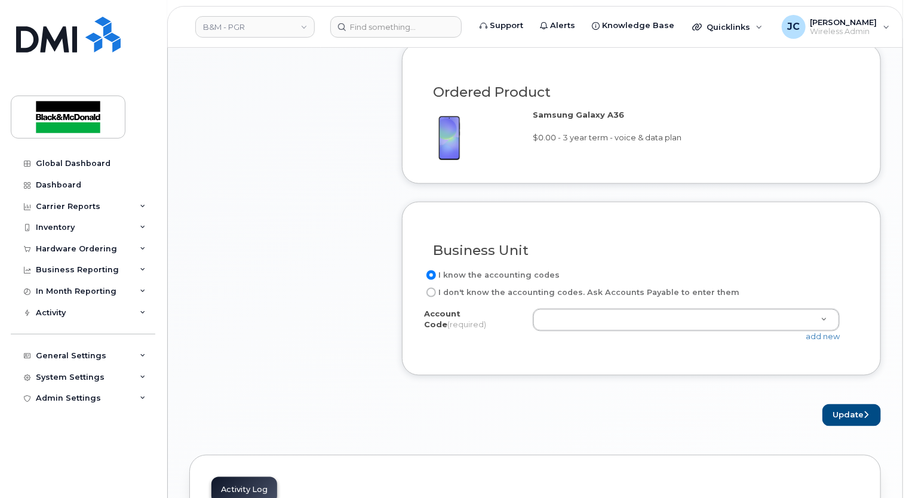
scroll to position [836, 0]
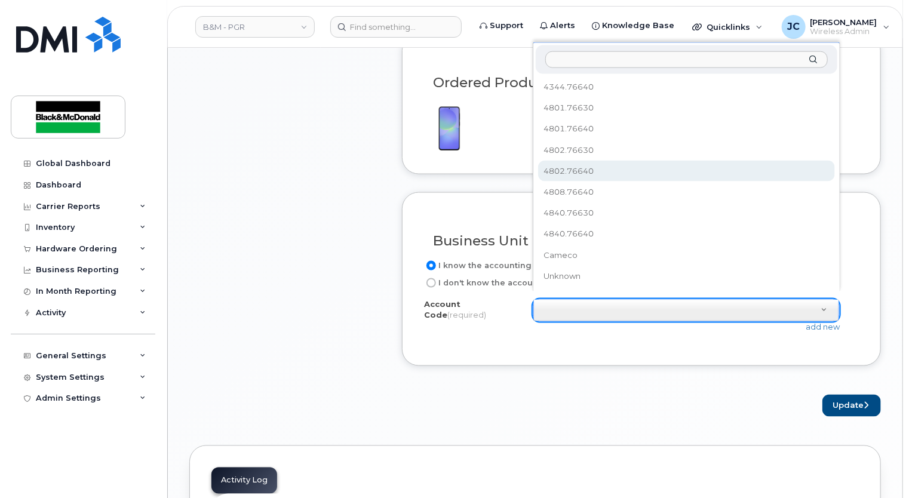
select select "4802.76640"
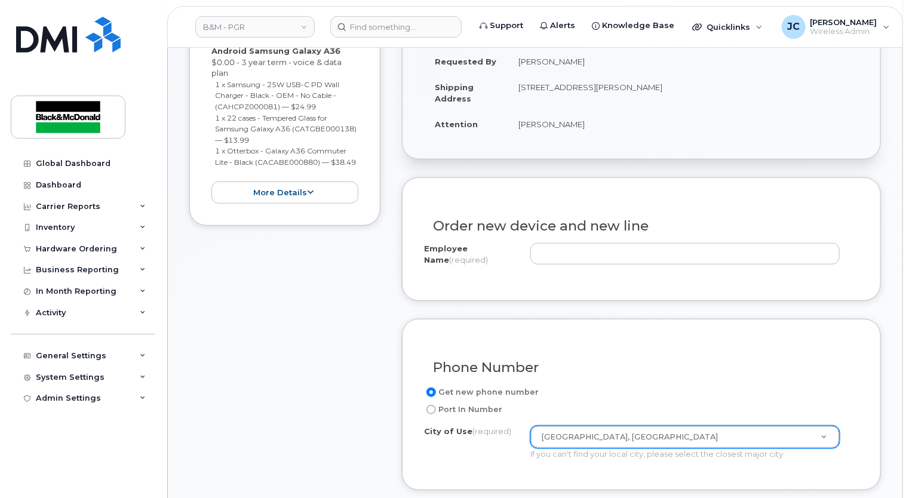
scroll to position [358, 0]
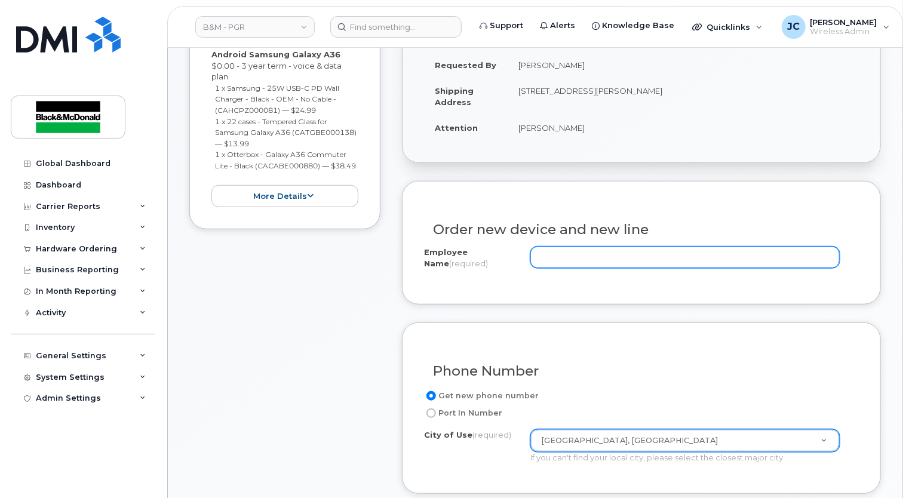
click at [549, 247] on input "Employee Name (required)" at bounding box center [684, 257] width 309 height 21
paste input "[PERSON_NAME]"
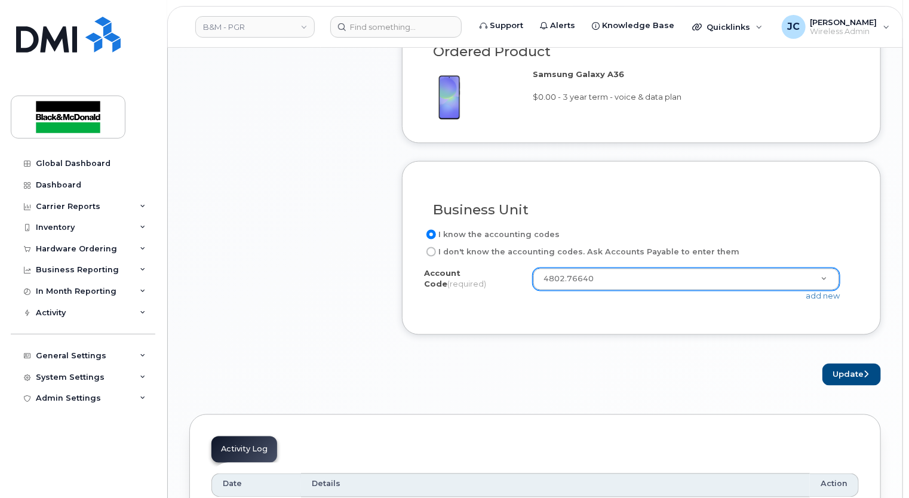
scroll to position [1015, 0]
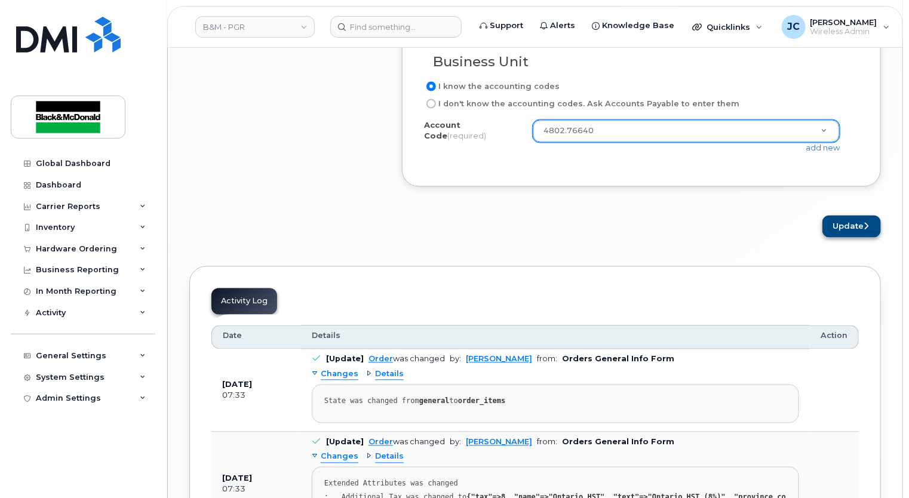
type input "[PERSON_NAME]"
click at [858, 216] on button "Update" at bounding box center [851, 227] width 59 height 22
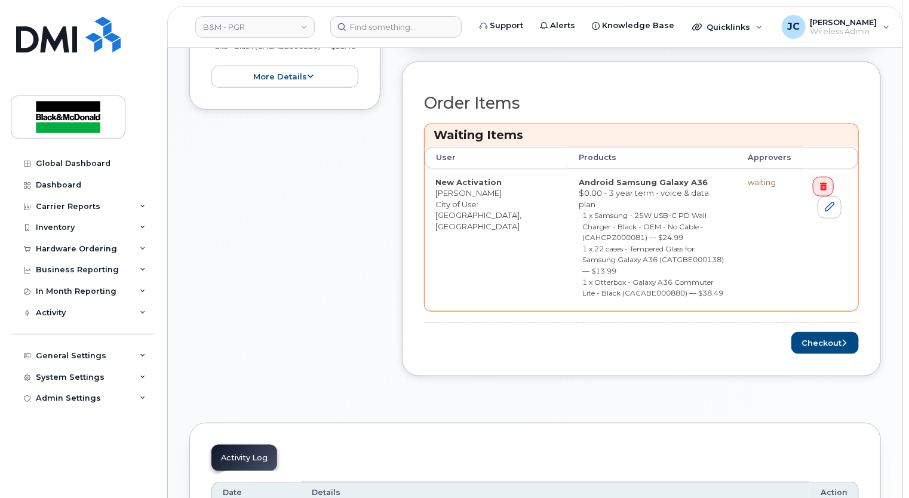
scroll to position [537, 0]
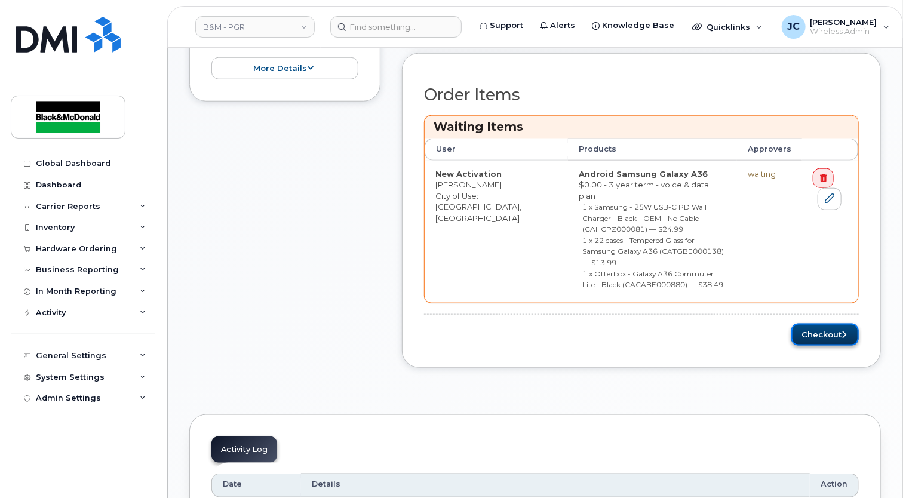
click at [828, 324] on button "Checkout" at bounding box center [824, 335] width 67 height 22
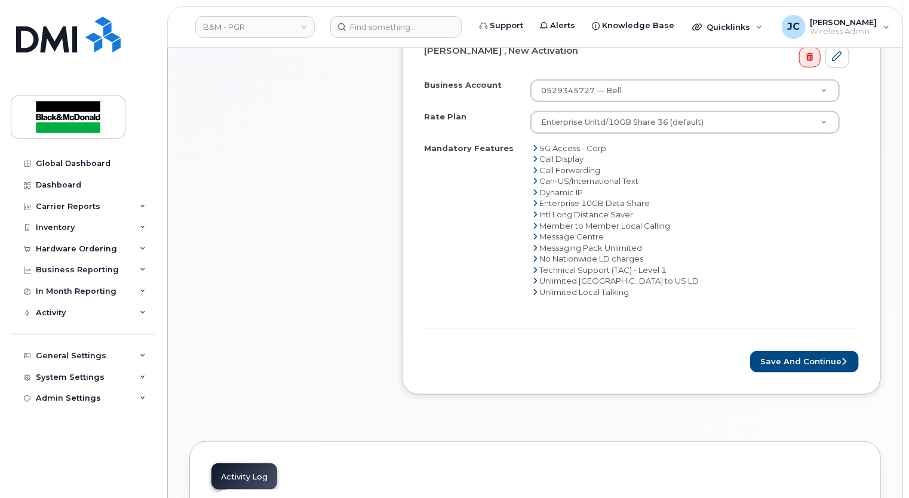
scroll to position [537, 0]
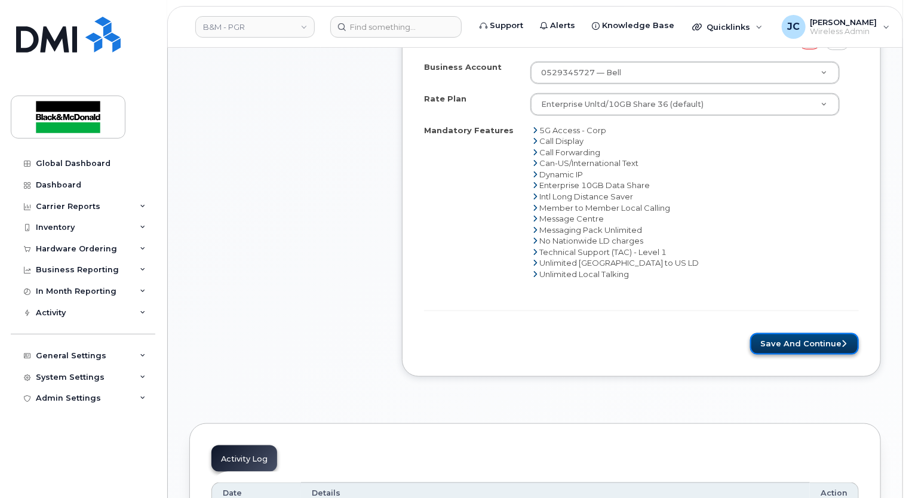
click at [806, 333] on button "Save and Continue" at bounding box center [804, 344] width 109 height 22
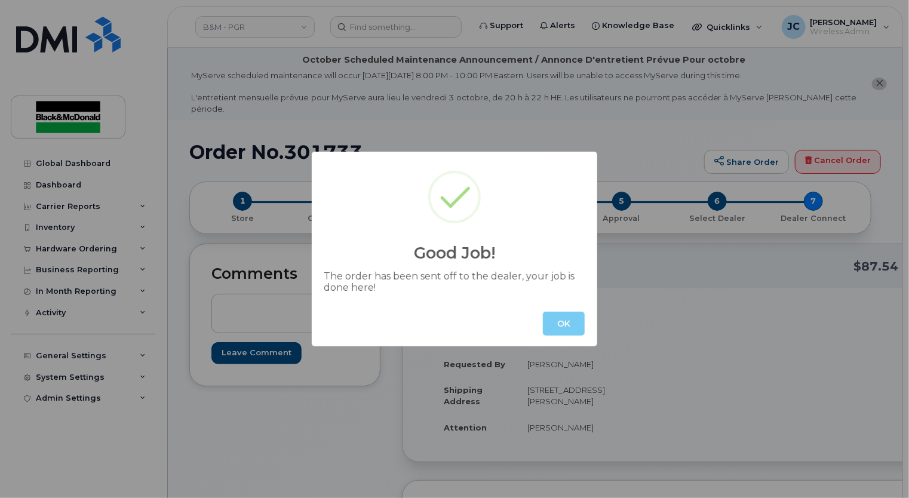
click at [572, 327] on button "OK" at bounding box center [564, 324] width 42 height 24
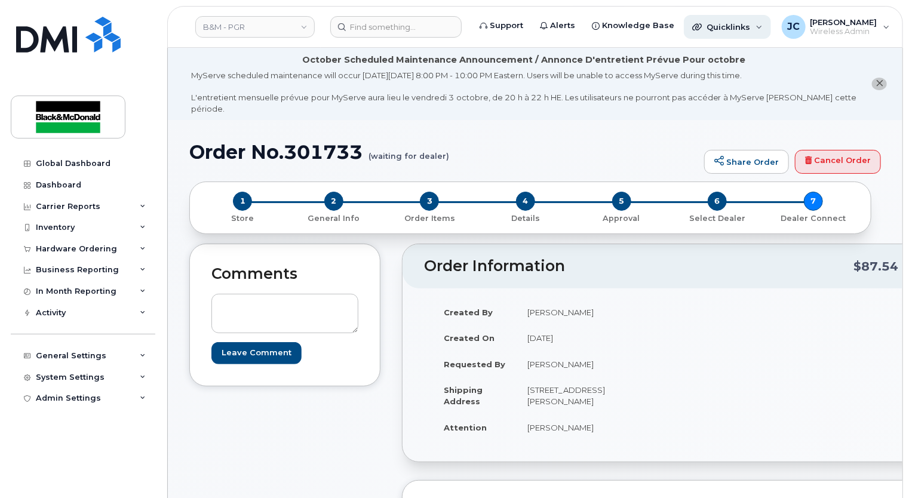
click at [712, 25] on span "Quicklinks" at bounding box center [728, 27] width 44 height 10
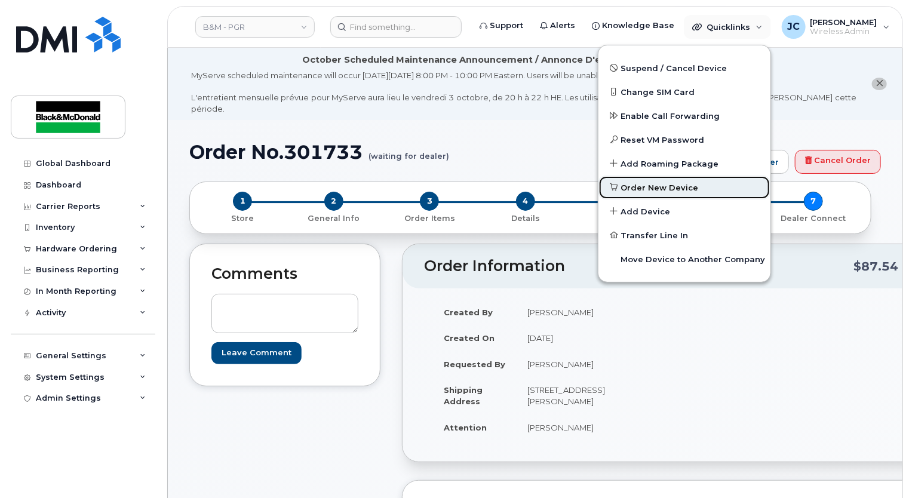
click at [642, 186] on span "Order New Device" at bounding box center [660, 188] width 78 height 12
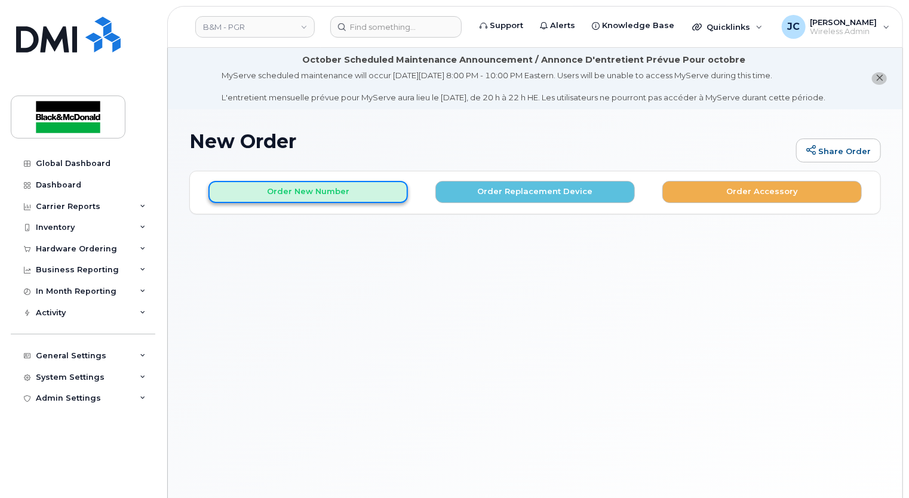
click at [336, 195] on button "Order New Number" at bounding box center [307, 192] width 199 height 22
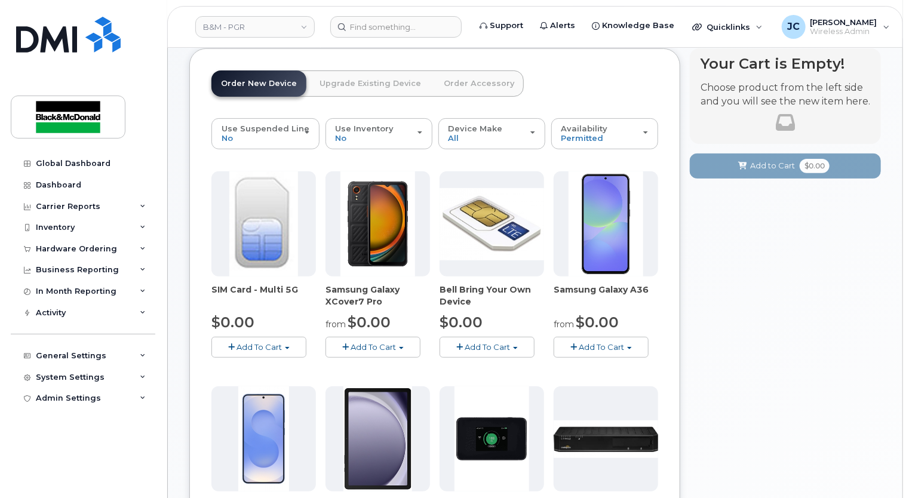
scroll to position [239, 0]
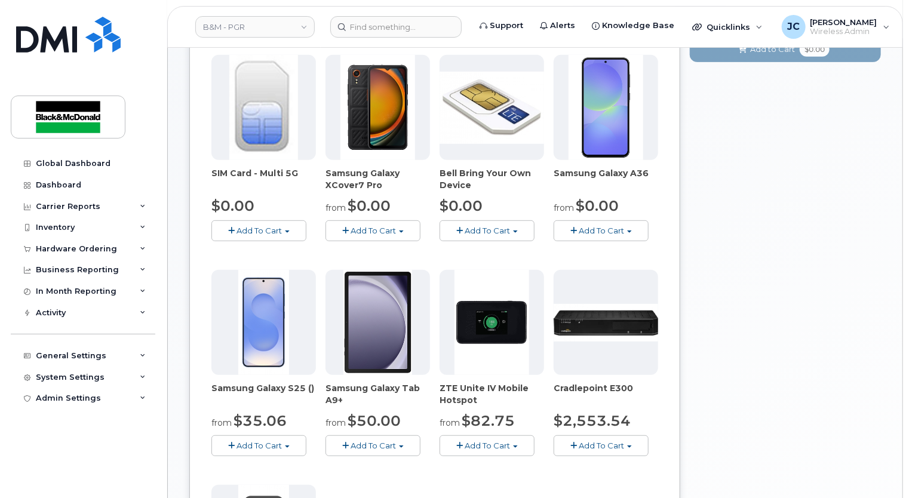
click at [622, 227] on span "Add To Cart" at bounding box center [600, 231] width 45 height 10
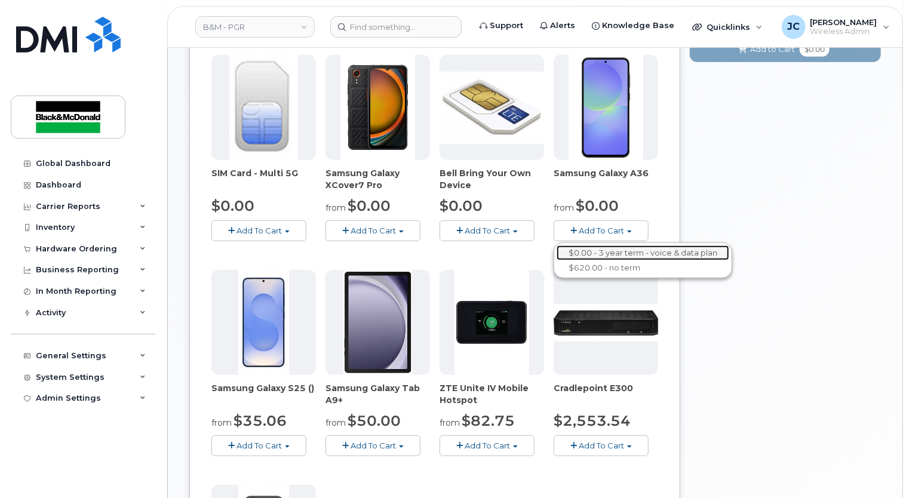
click at [631, 248] on link "$0.00 - 3 year term - voice & data plan" at bounding box center [642, 252] width 173 height 15
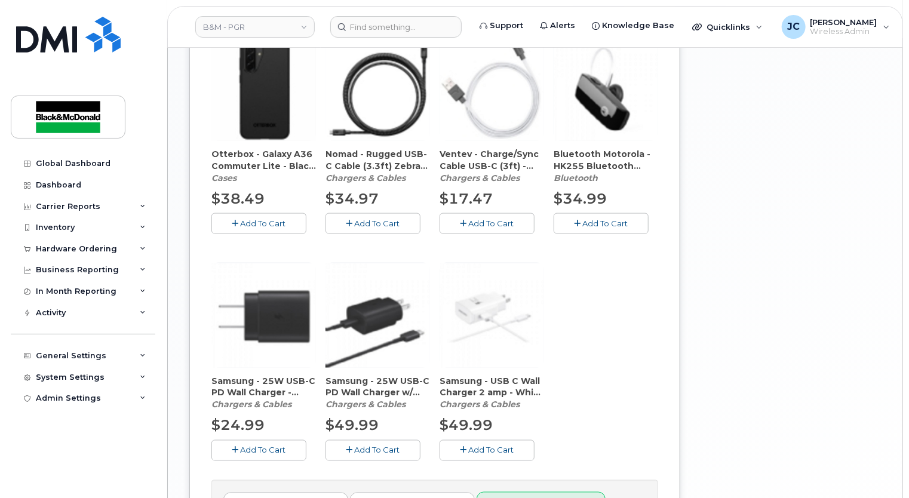
scroll to position [885, 0]
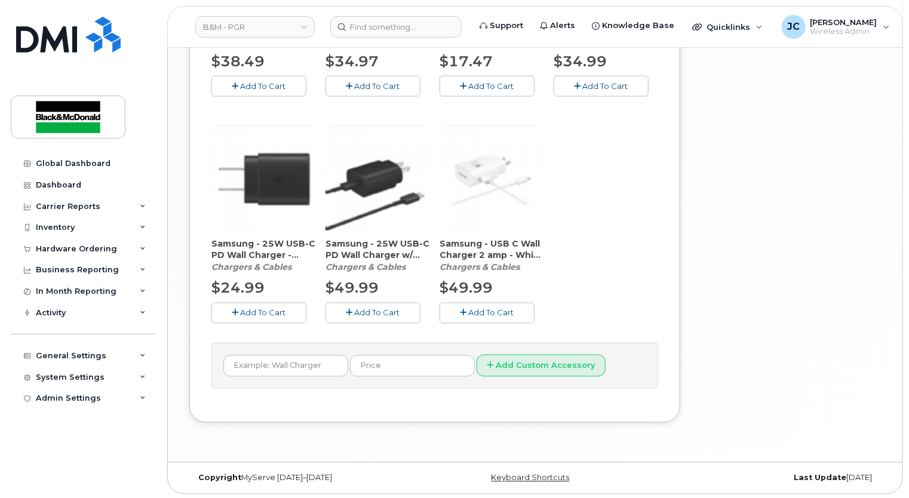
click at [264, 312] on span "Add To Cart" at bounding box center [263, 313] width 45 height 10
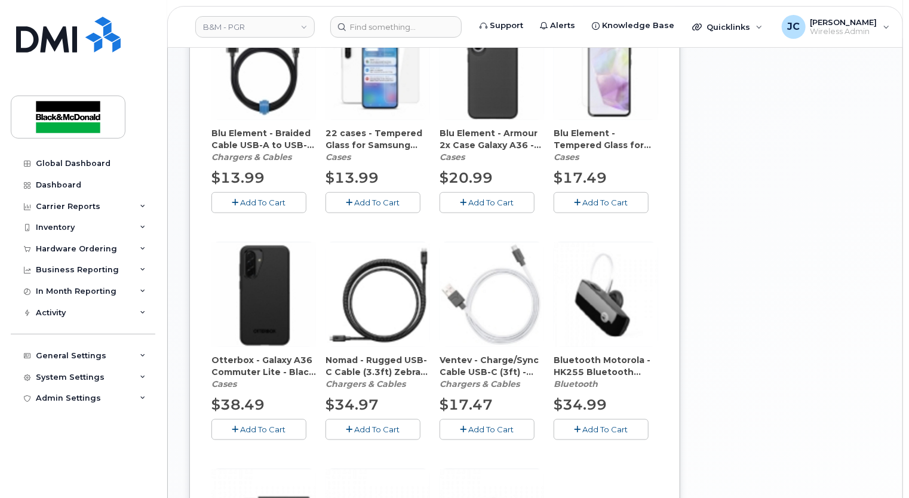
scroll to position [527, 0]
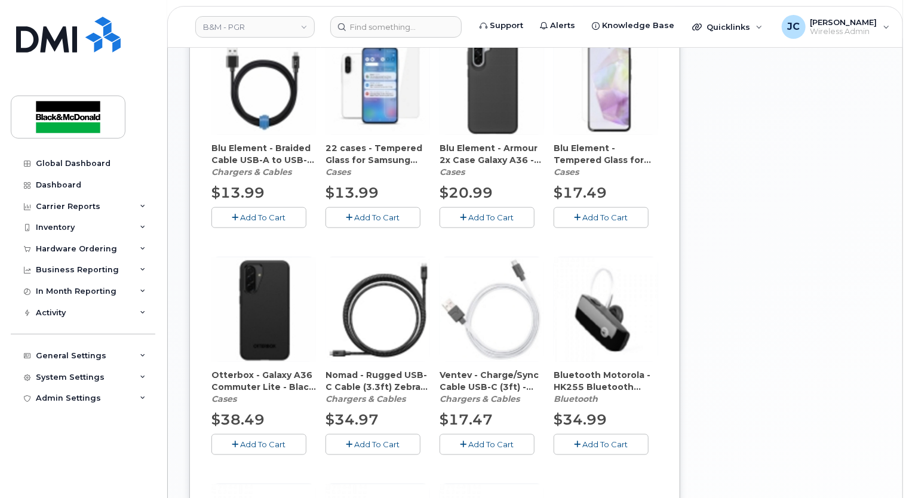
click at [270, 436] on button "Add To Cart" at bounding box center [258, 444] width 95 height 21
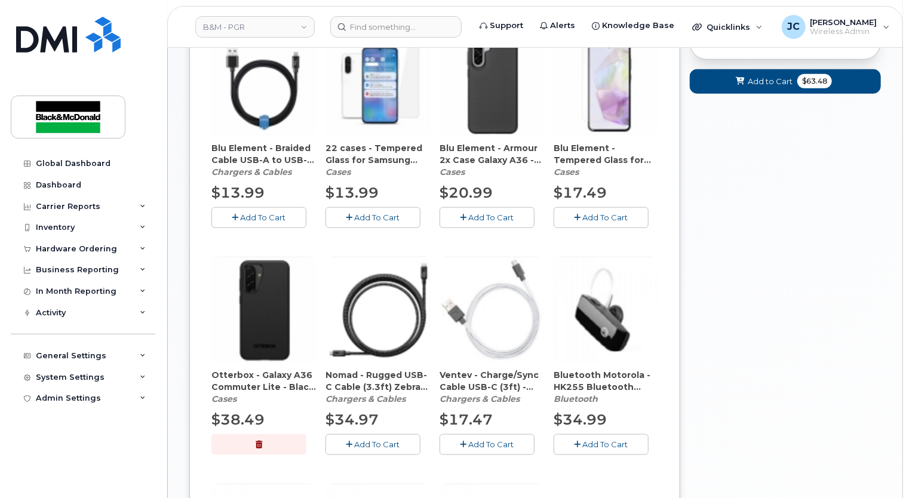
click at [379, 221] on span "Add To Cart" at bounding box center [377, 218] width 45 height 10
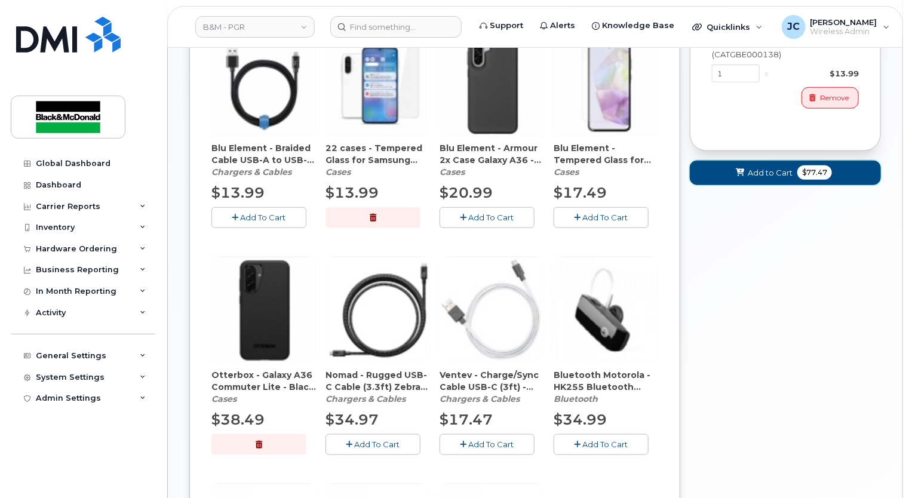
click at [764, 176] on span "Add to Cart" at bounding box center [769, 172] width 45 height 11
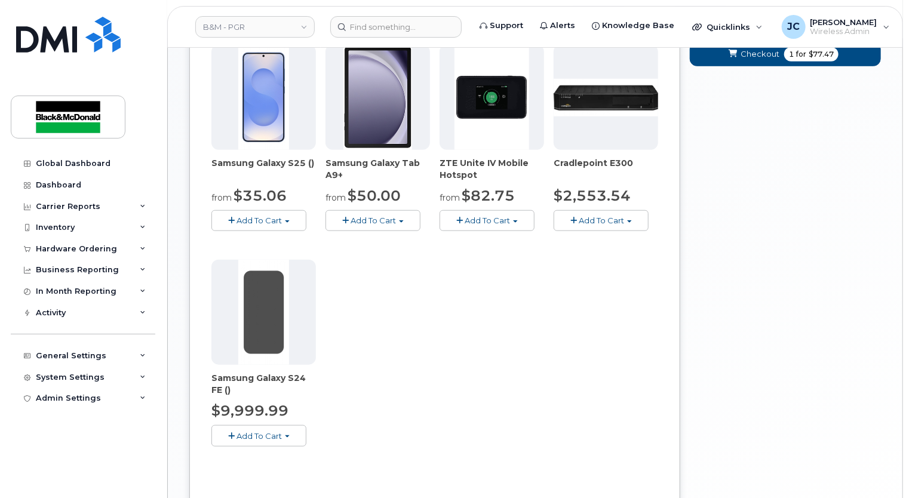
scroll to position [328, 0]
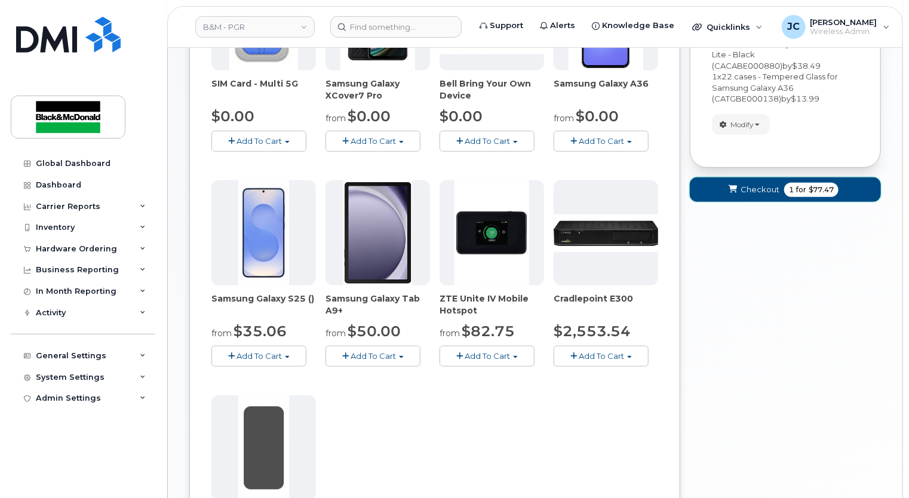
click at [740, 195] on button "Checkout 1 for $77.47" at bounding box center [784, 189] width 191 height 24
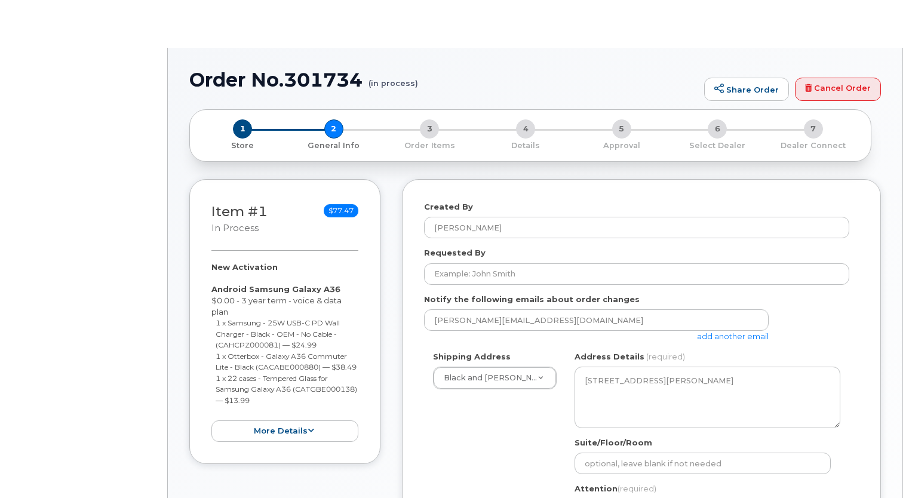
select select
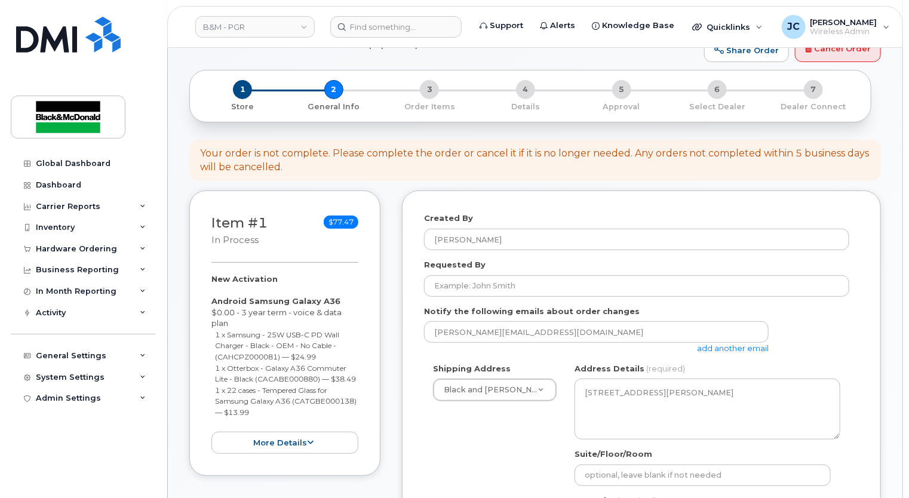
scroll to position [119, 0]
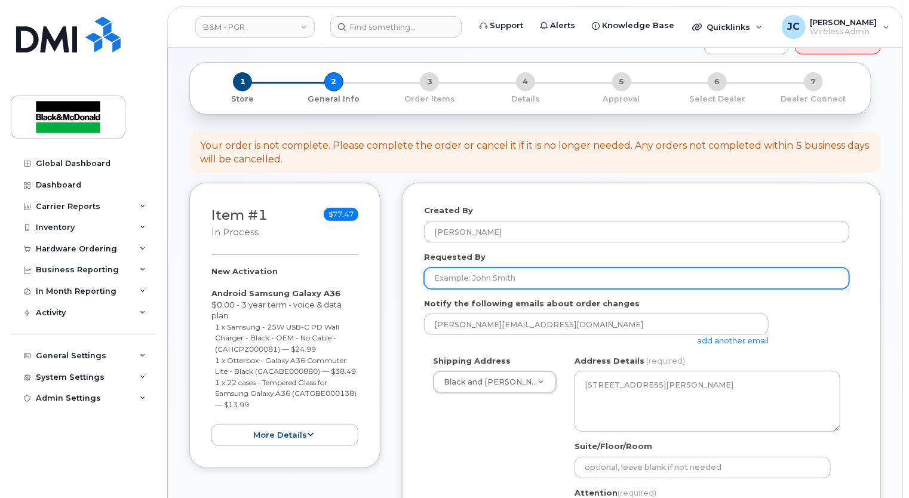
click at [500, 271] on input "Requested By" at bounding box center [636, 277] width 425 height 21
type input "[PERSON_NAME]"
type input "9056213137"
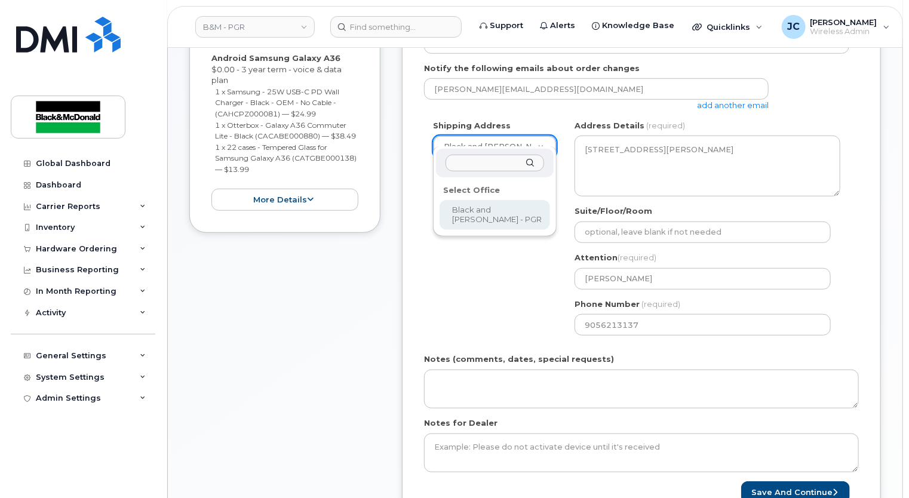
scroll to position [358, 0]
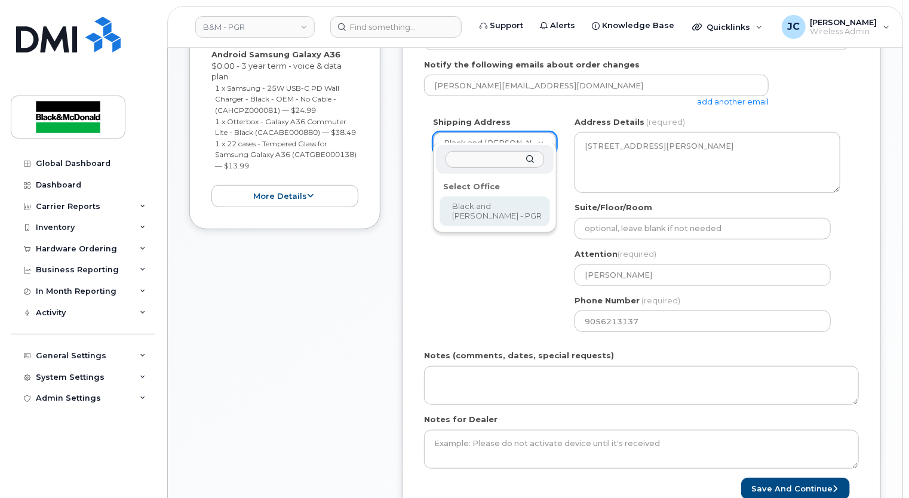
select select
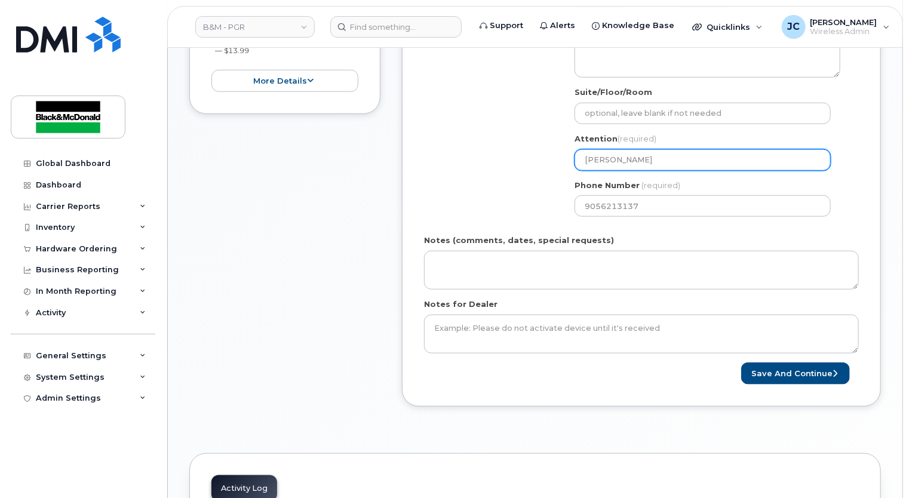
scroll to position [478, 0]
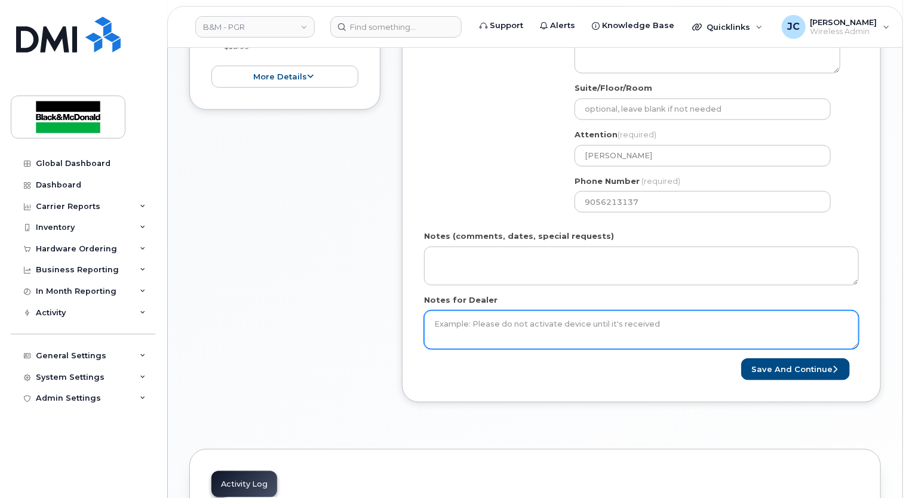
click at [461, 314] on textarea "Notes for Dealer" at bounding box center [641, 329] width 435 height 39
type textarea "Please Activate New SIM"
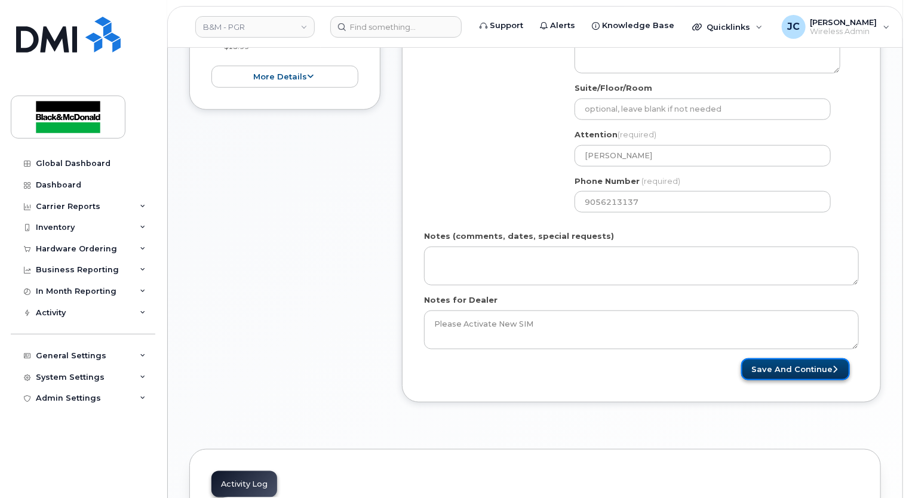
click at [762, 358] on button "Save and Continue" at bounding box center [795, 369] width 109 height 22
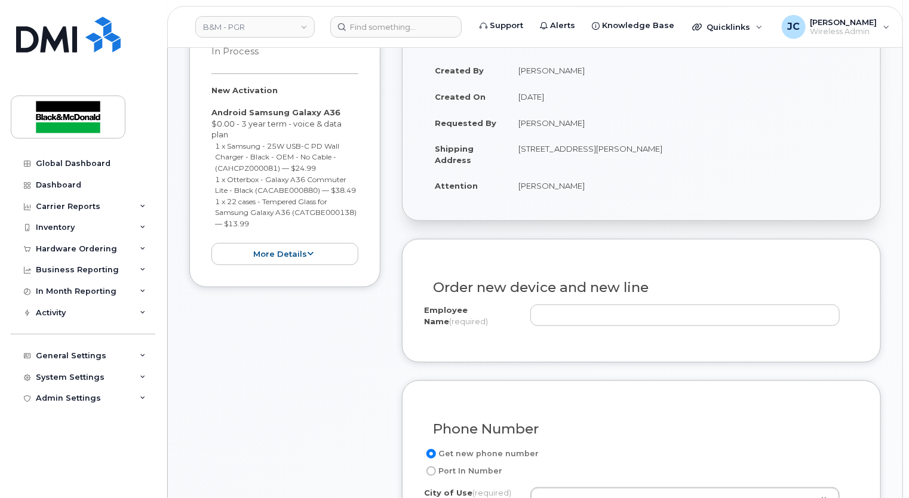
scroll to position [358, 0]
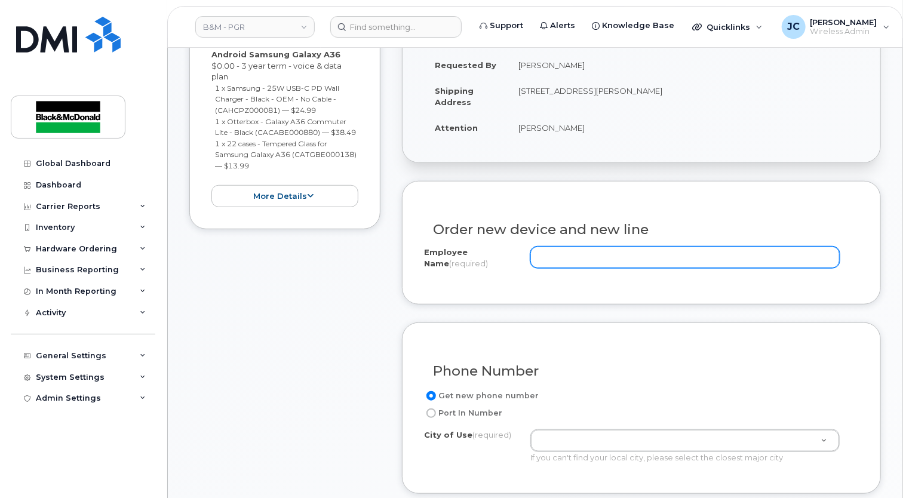
click at [568, 247] on input "Employee Name (required)" at bounding box center [684, 257] width 309 height 21
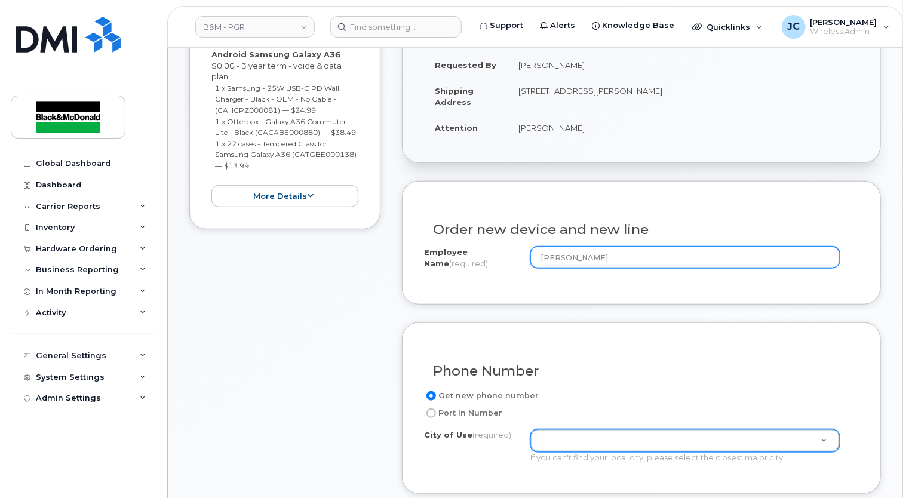
type input "[PERSON_NAME]"
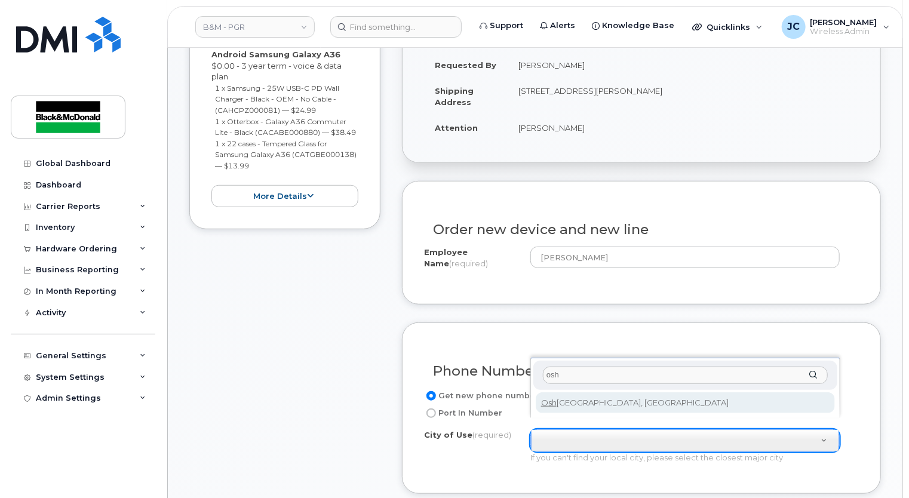
type input "osh"
type input "4576"
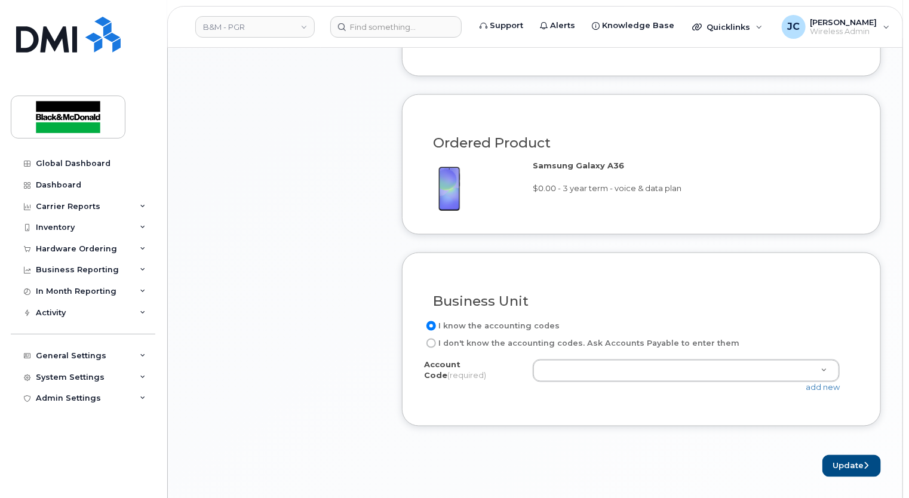
scroll to position [776, 0]
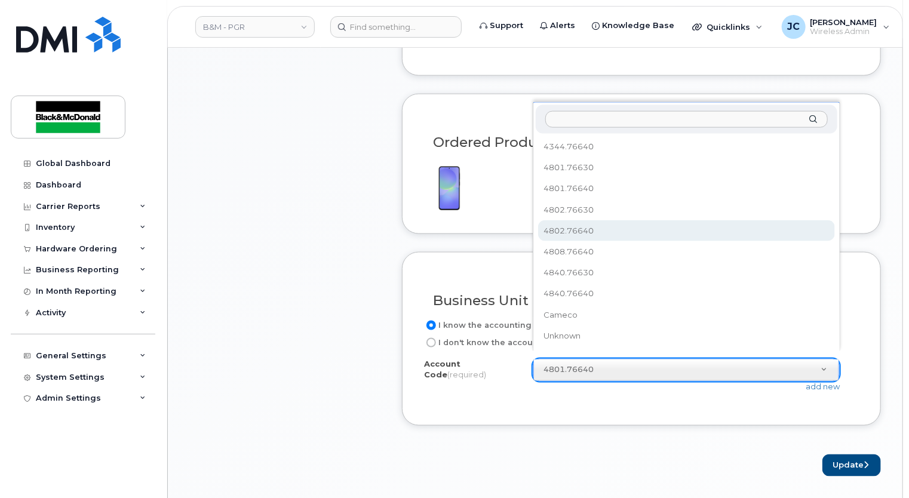
select select "4802.76640"
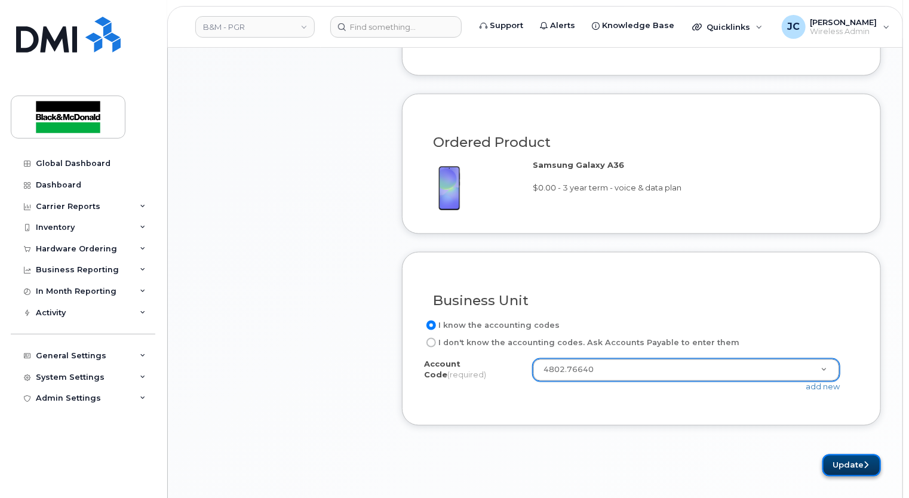
click at [843, 455] on button "Update" at bounding box center [851, 465] width 59 height 22
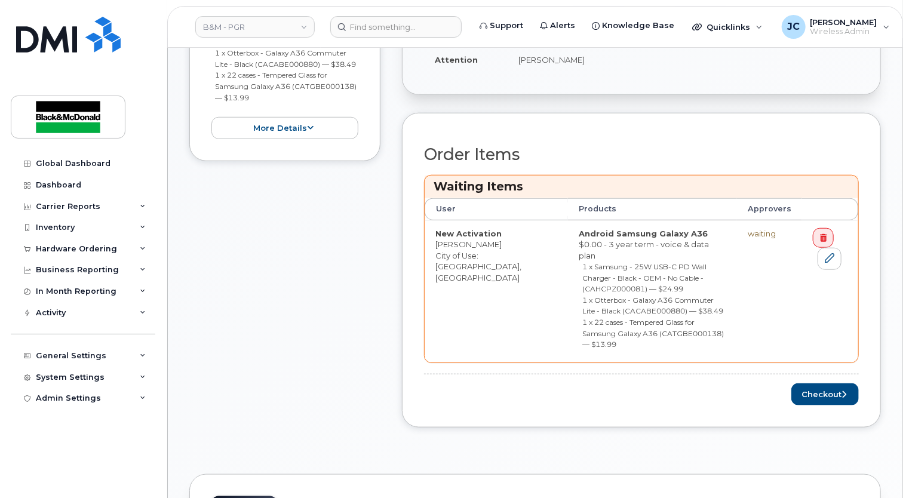
scroll to position [597, 0]
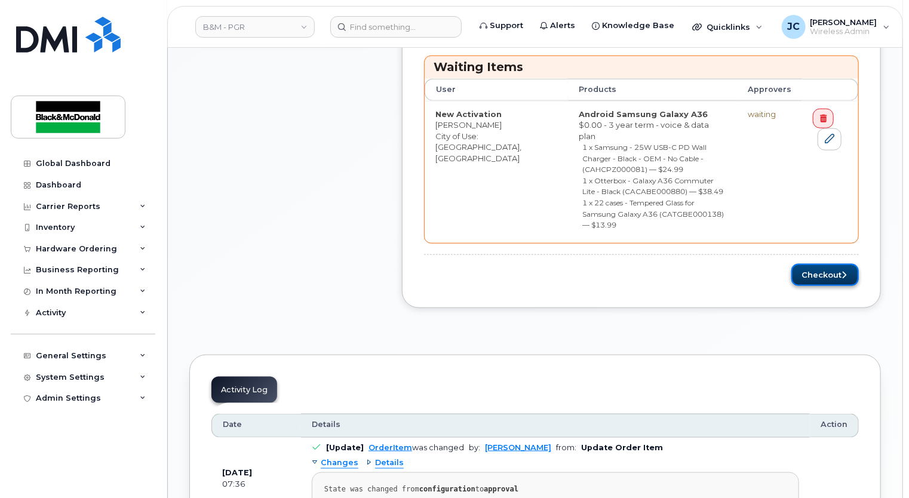
click at [814, 264] on button "Checkout" at bounding box center [824, 275] width 67 height 22
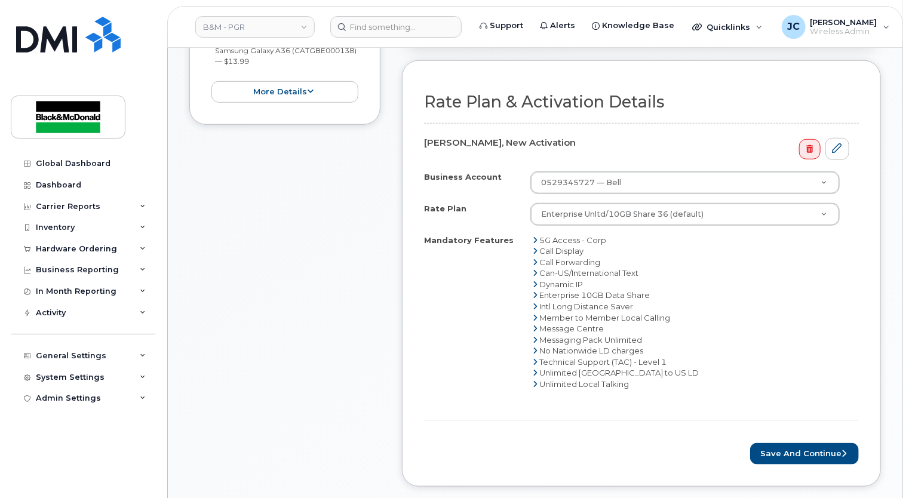
scroll to position [657, 0]
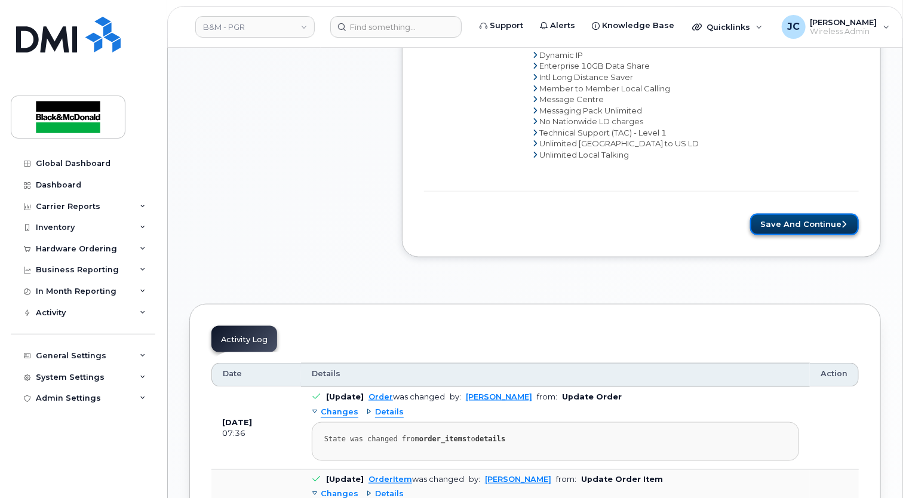
click at [776, 218] on button "Save and Continue" at bounding box center [804, 225] width 109 height 22
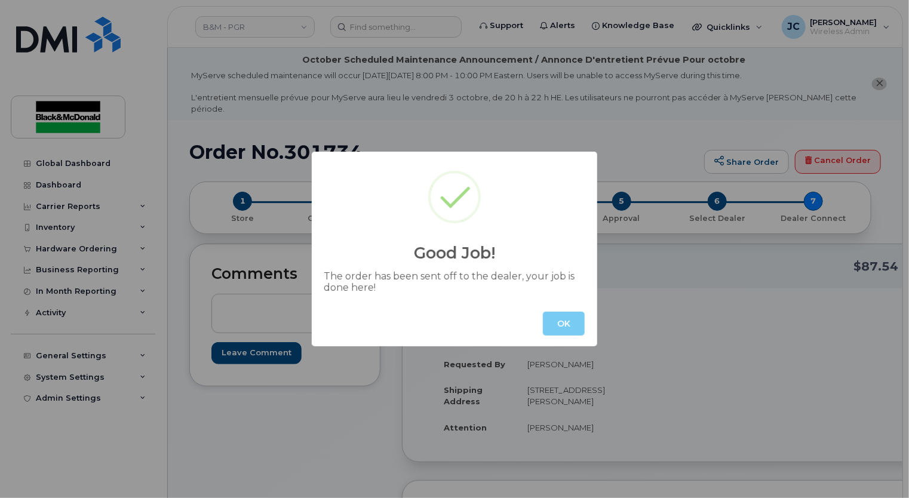
click at [565, 325] on button "OK" at bounding box center [564, 324] width 42 height 24
